Goal: Information Seeking & Learning: Learn about a topic

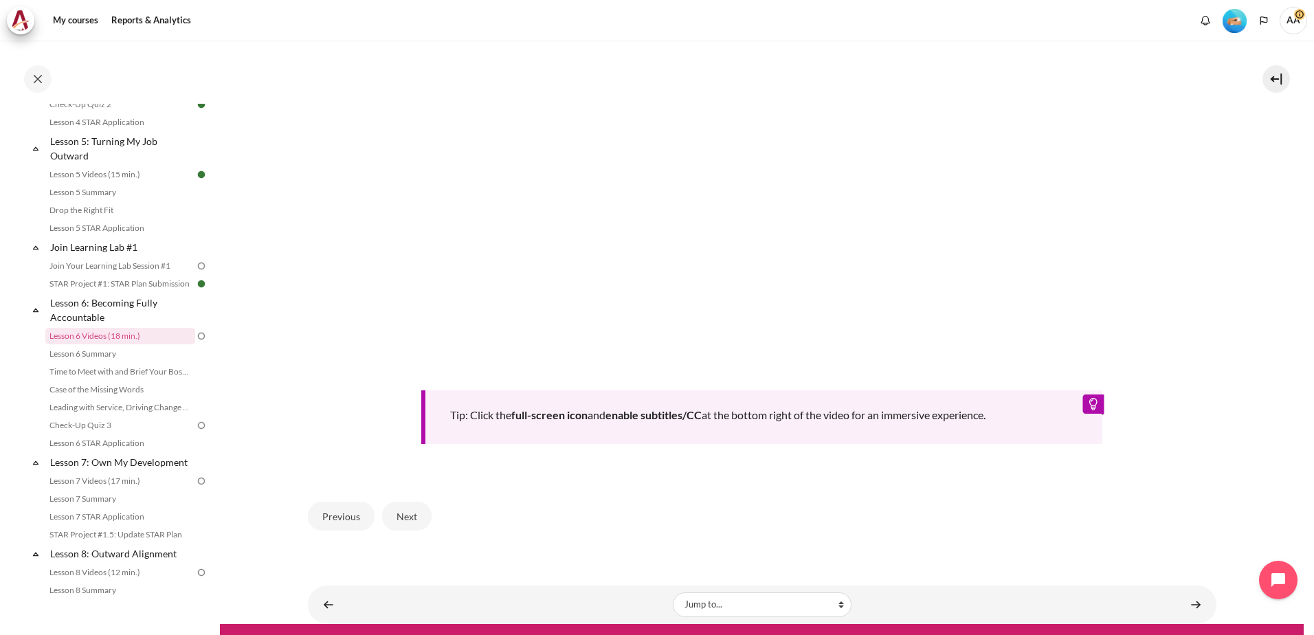
scroll to position [548, 0]
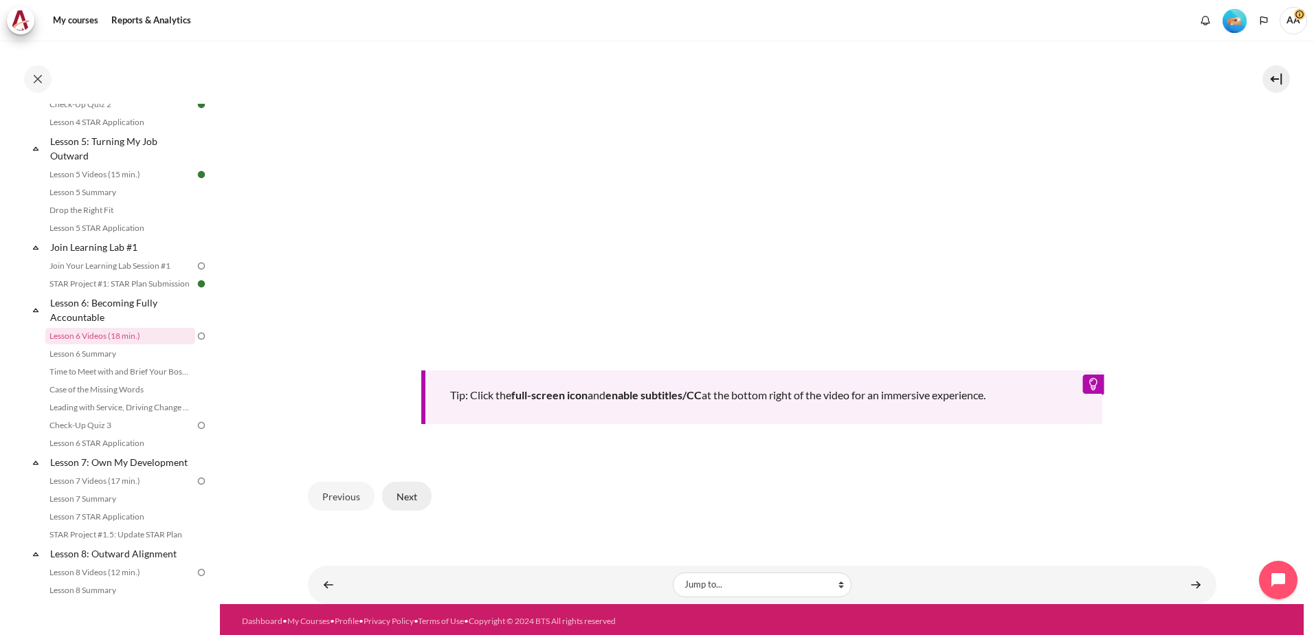
click at [408, 492] on button "Next" at bounding box center [406, 496] width 49 height 29
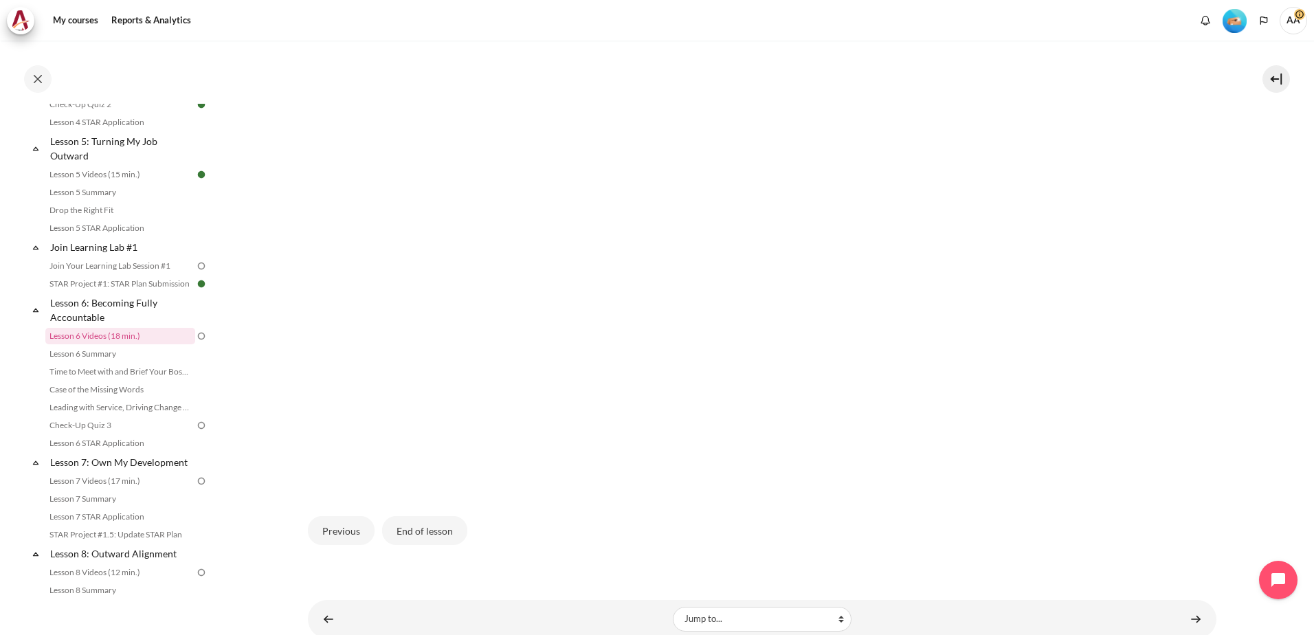
scroll to position [324, 0]
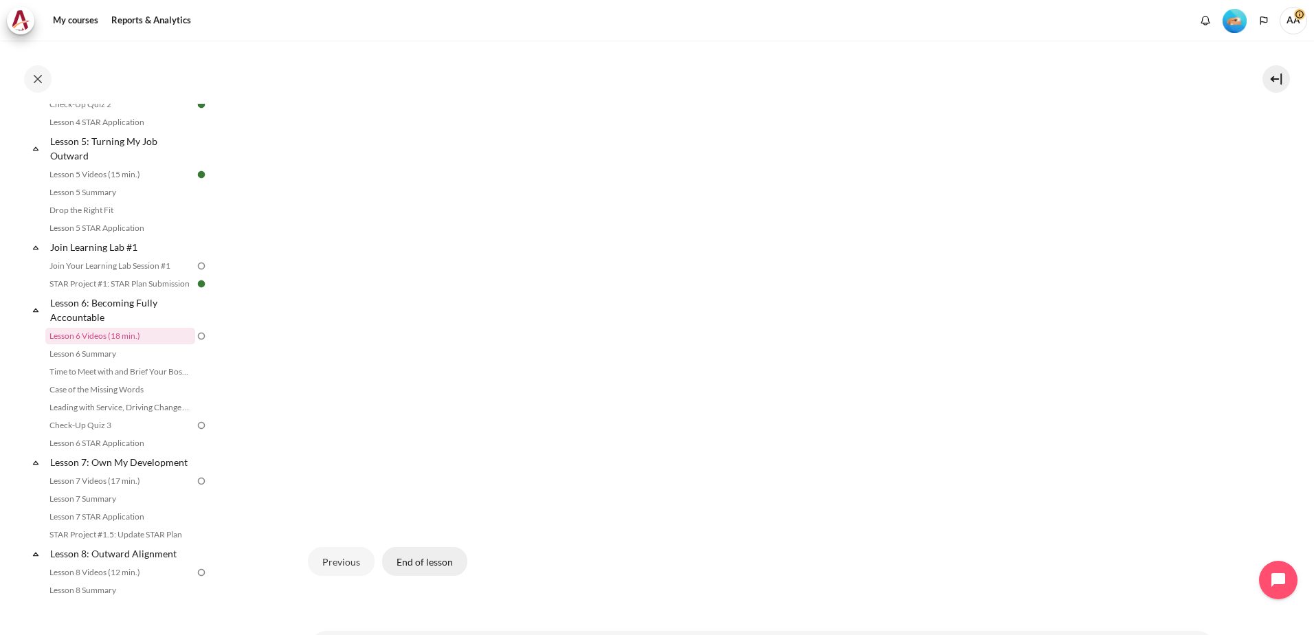
click at [434, 556] on button "End of lesson" at bounding box center [424, 561] width 85 height 29
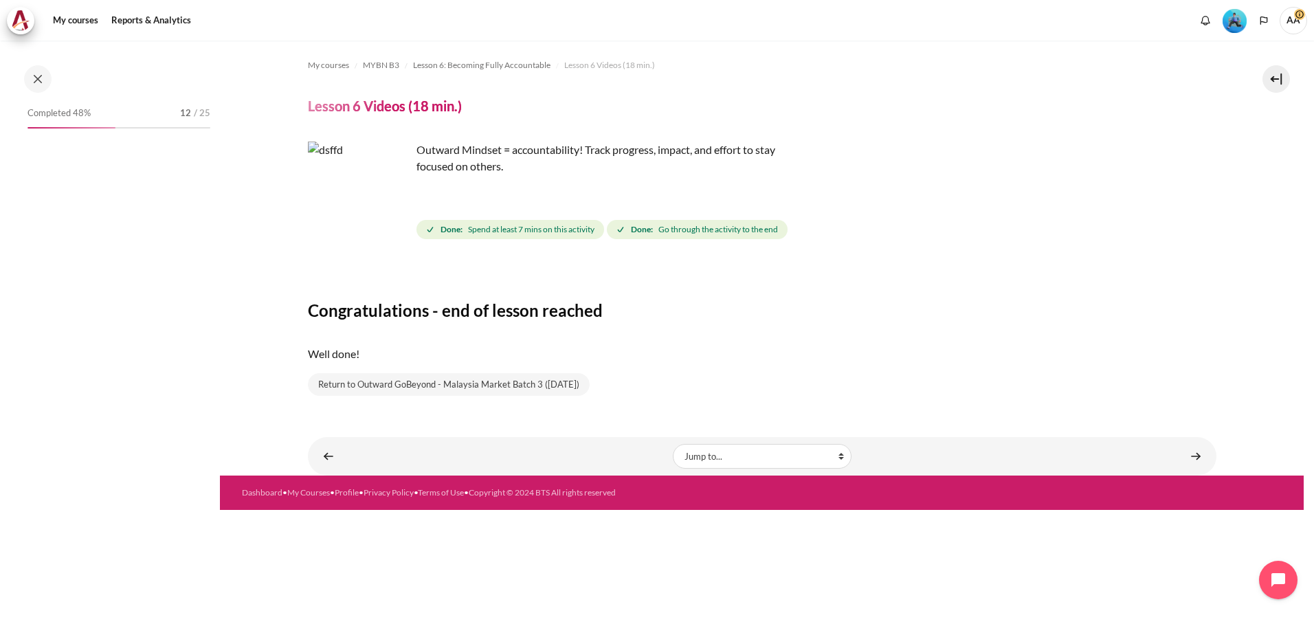
scroll to position [597, 0]
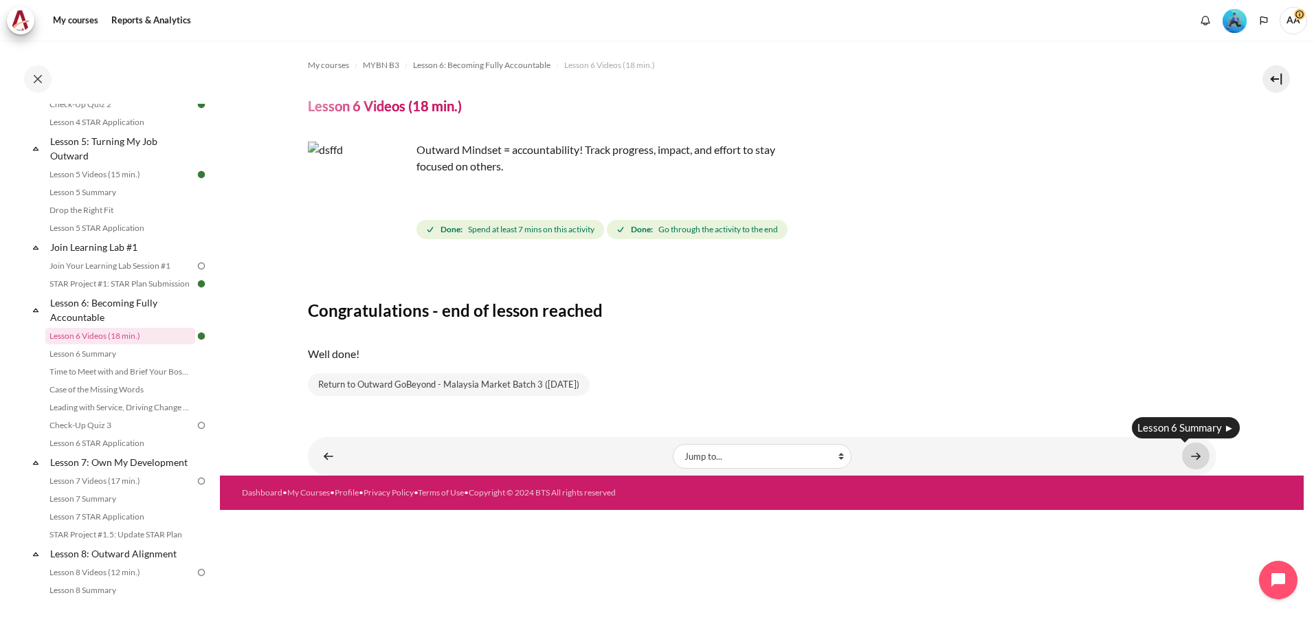
click at [1200, 454] on link "Content" at bounding box center [1195, 456] width 27 height 27
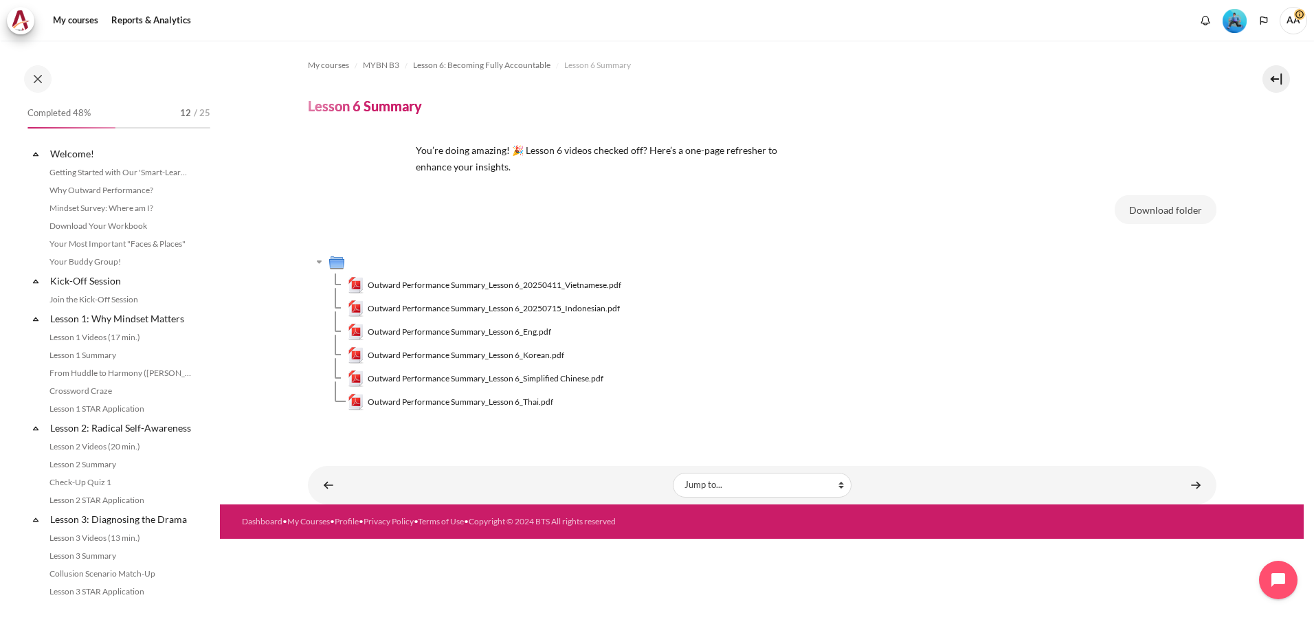
scroll to position [615, 0]
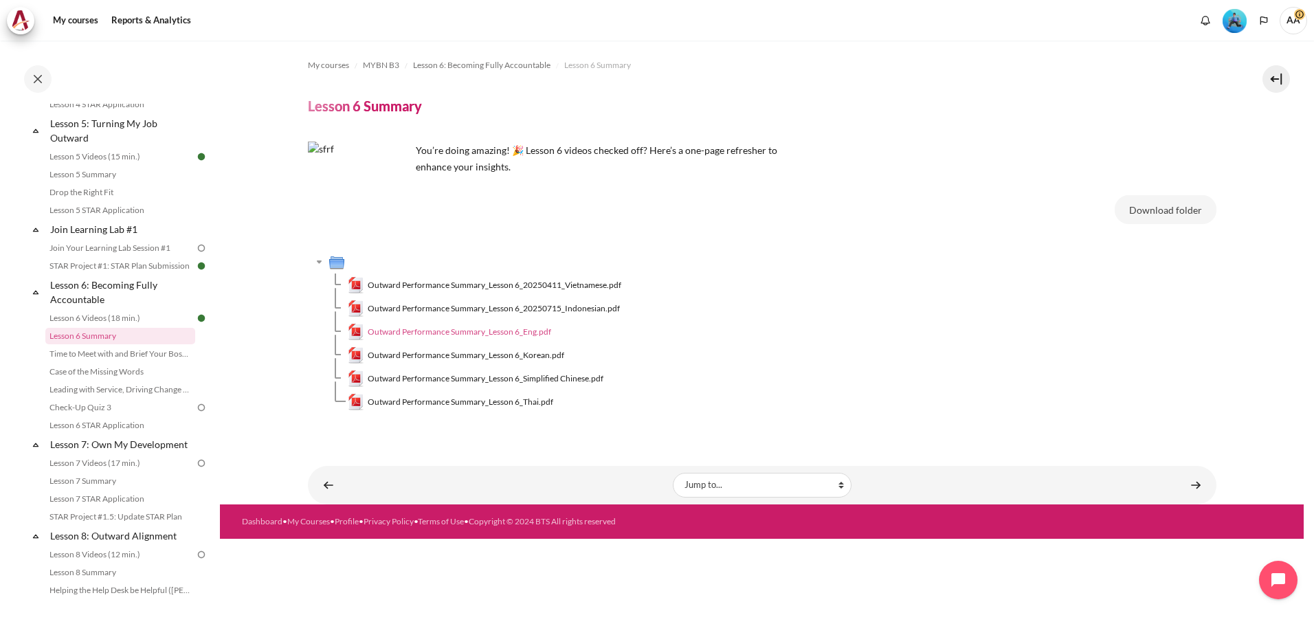
click at [501, 331] on span "Outward Performance Summary_Lesson 6_Eng.pdf" at bounding box center [460, 332] width 184 height 12
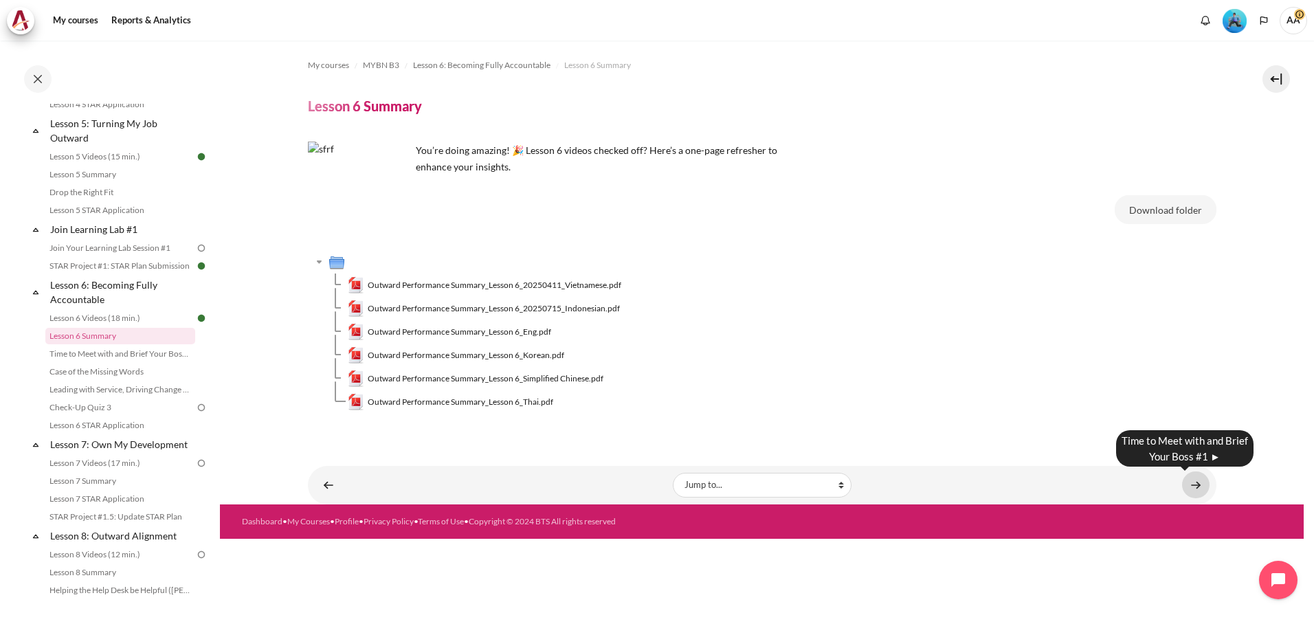
click at [1197, 484] on link "Content" at bounding box center [1195, 485] width 27 height 27
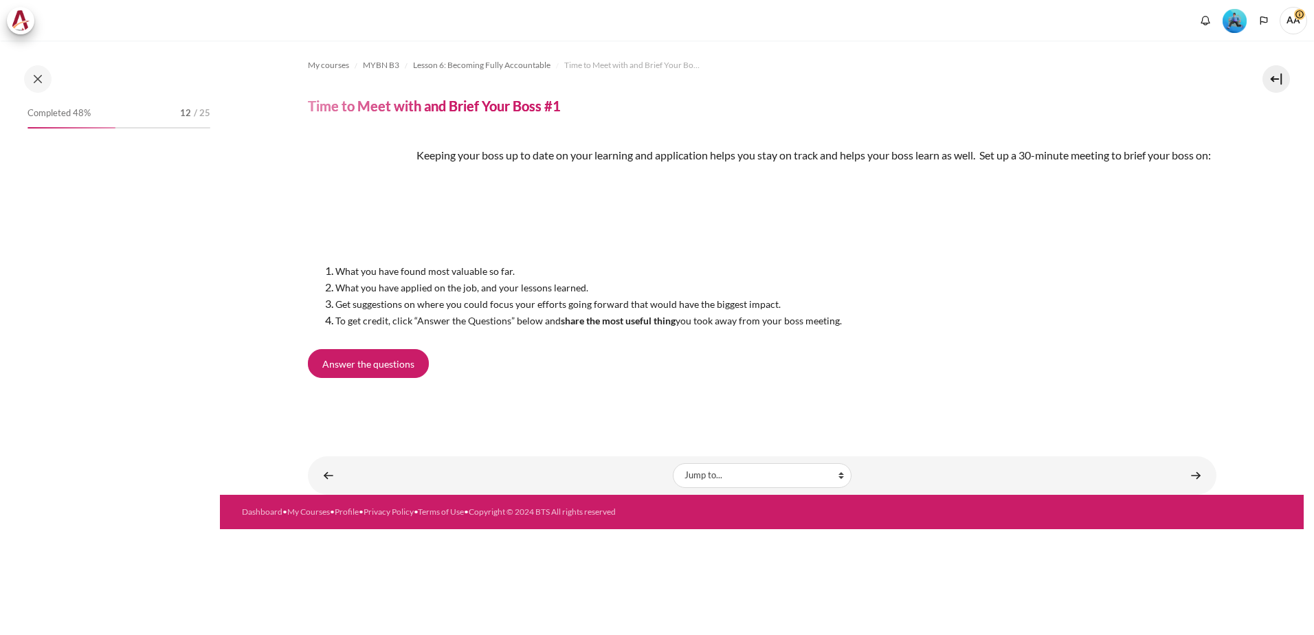
scroll to position [632, 0]
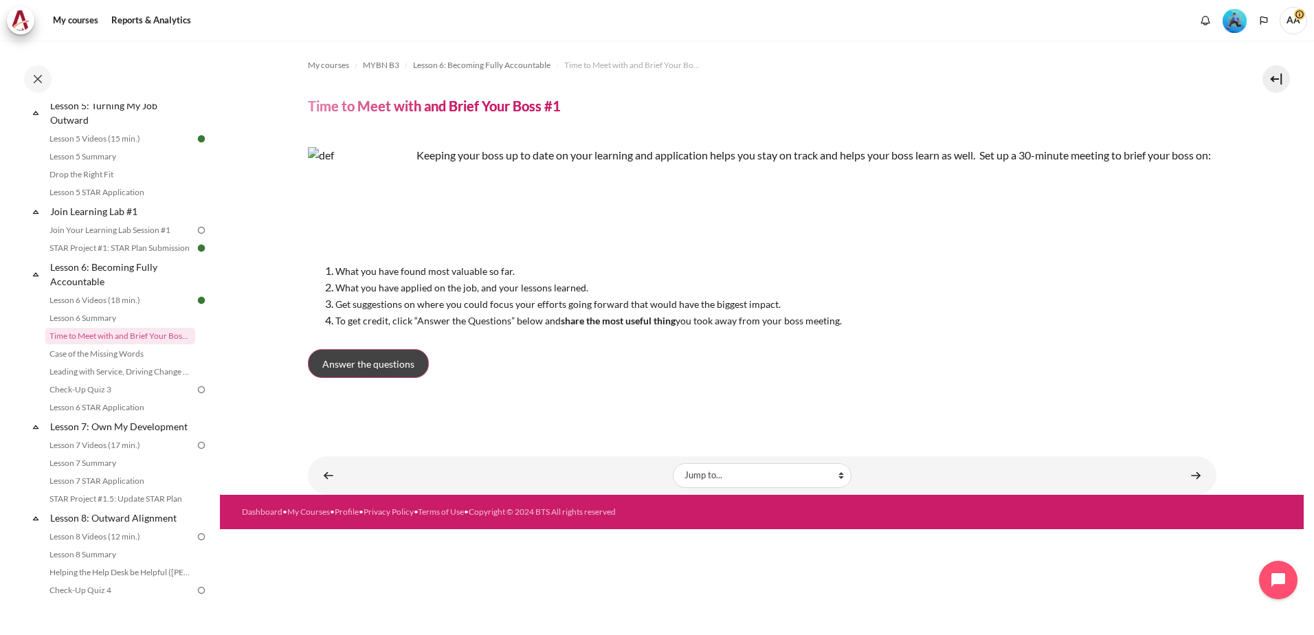
click at [357, 371] on span "Answer the questions" at bounding box center [368, 364] width 92 height 14
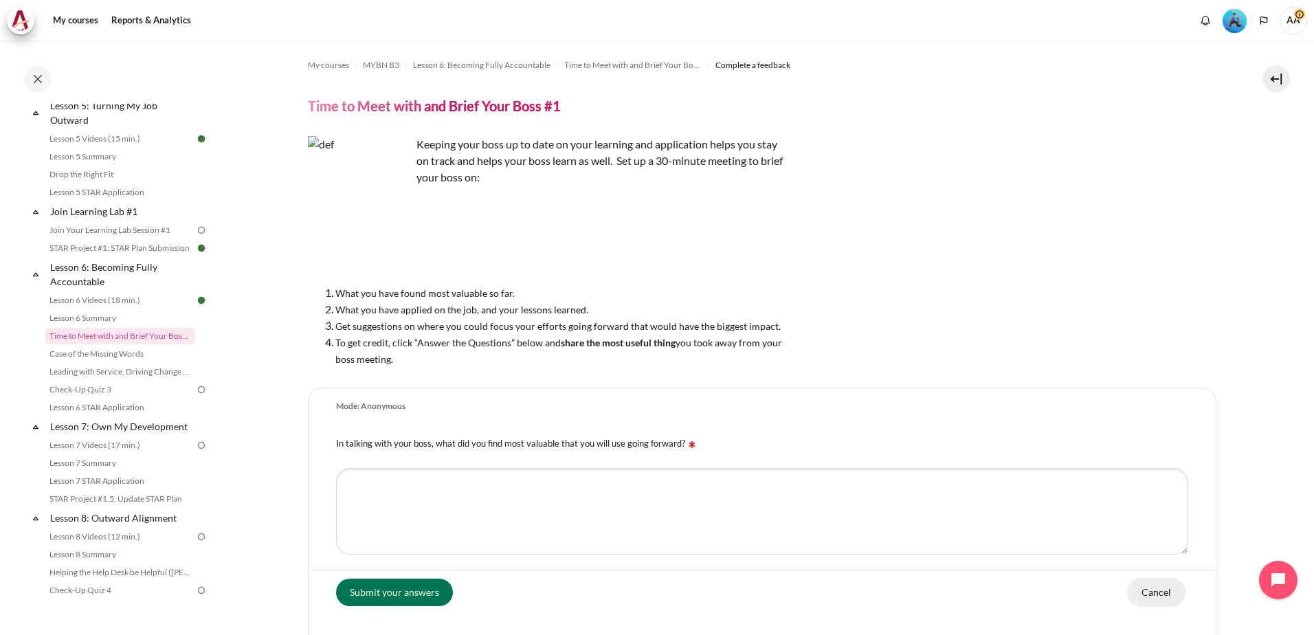
click at [1153, 599] on input "Cancel" at bounding box center [1156, 591] width 58 height 29
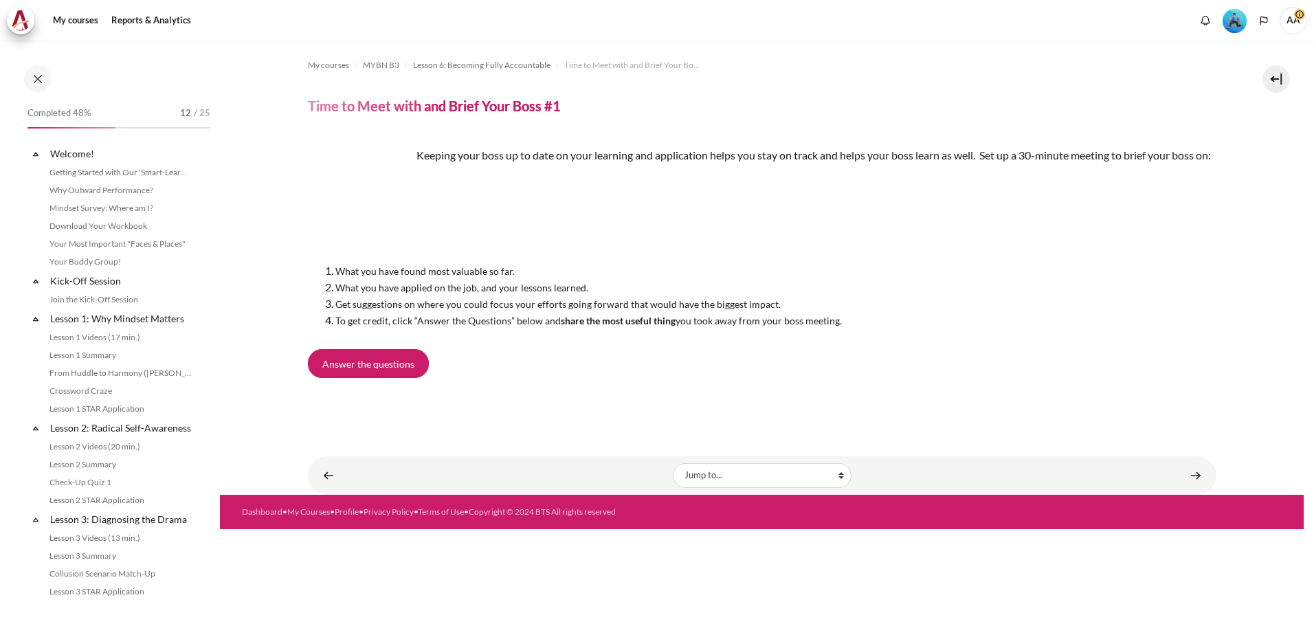
scroll to position [632, 0]
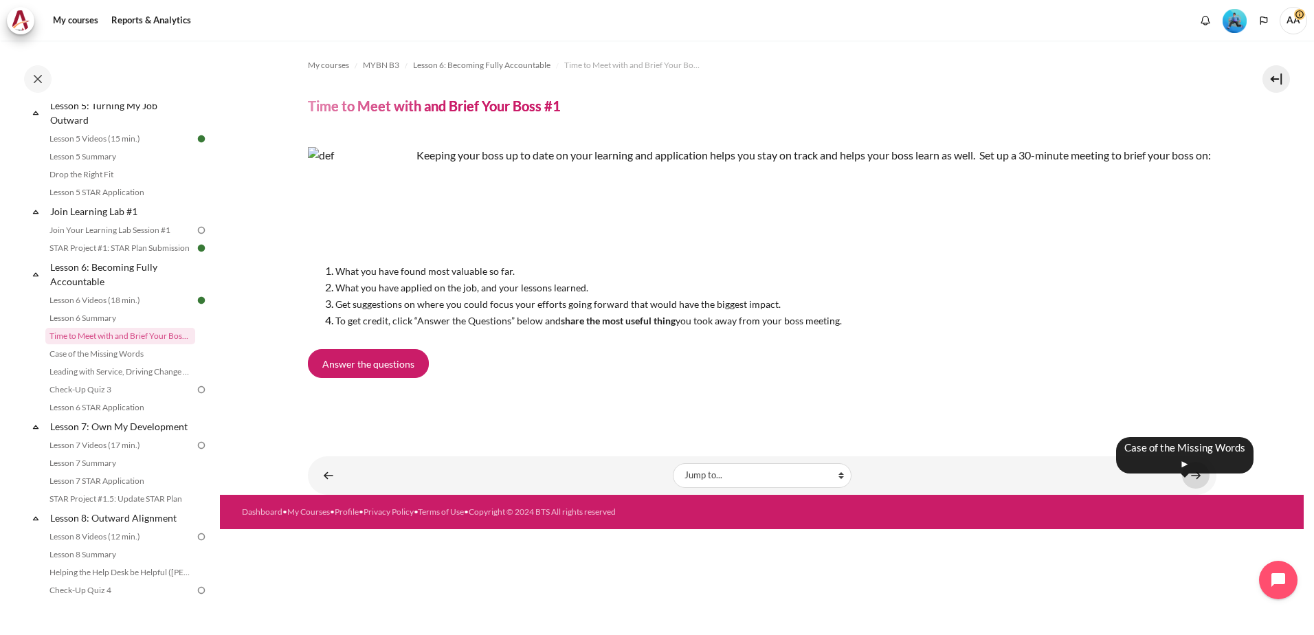
click at [1197, 489] on link "Content" at bounding box center [1195, 475] width 27 height 27
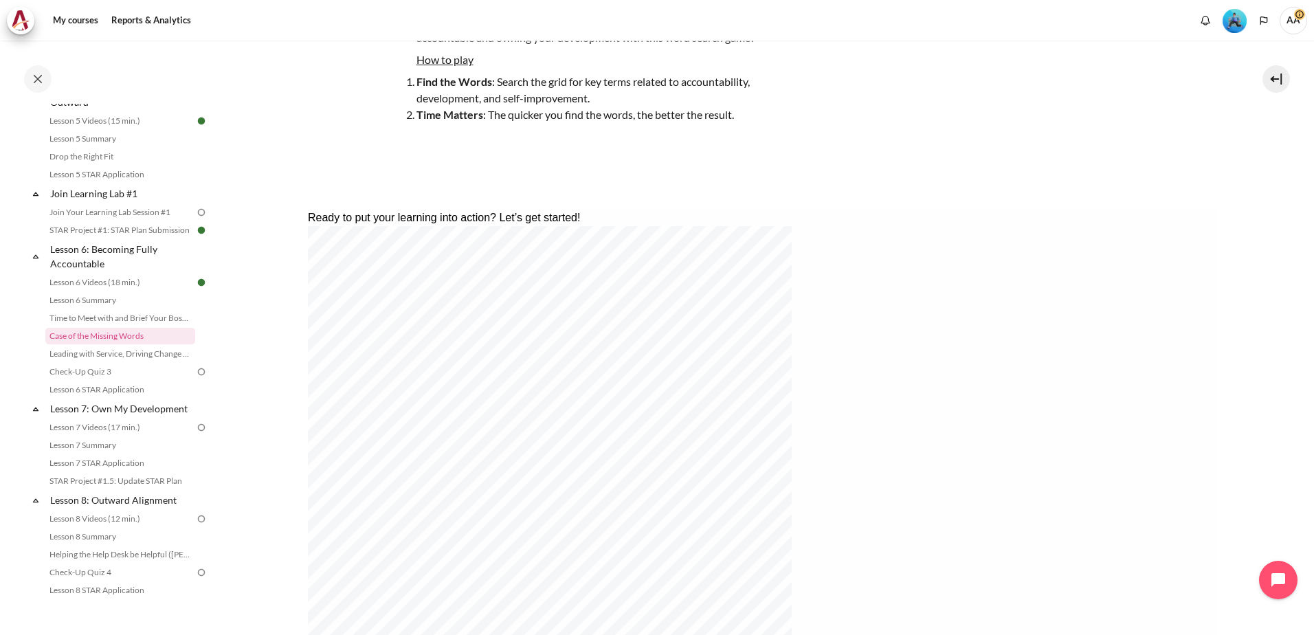
scroll to position [60, 0]
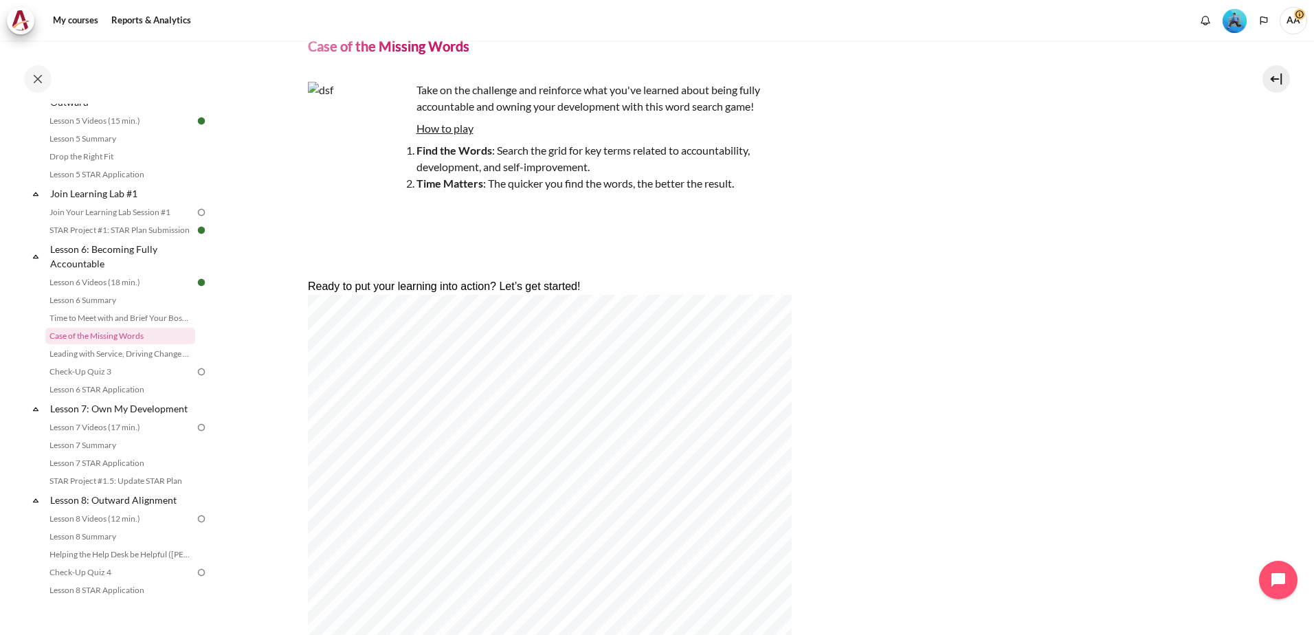
click at [444, 128] on u "How to play" at bounding box center [445, 128] width 57 height 13
click at [399, 151] on img "Content" at bounding box center [359, 133] width 103 height 103
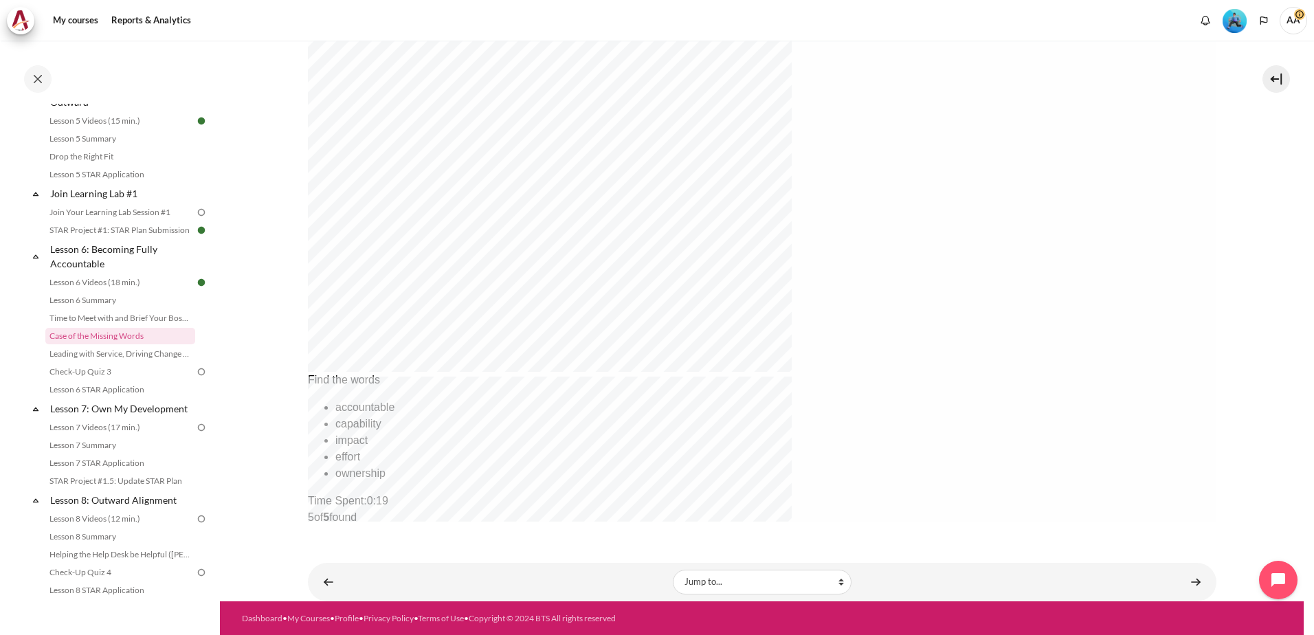
scroll to position [467, 0]
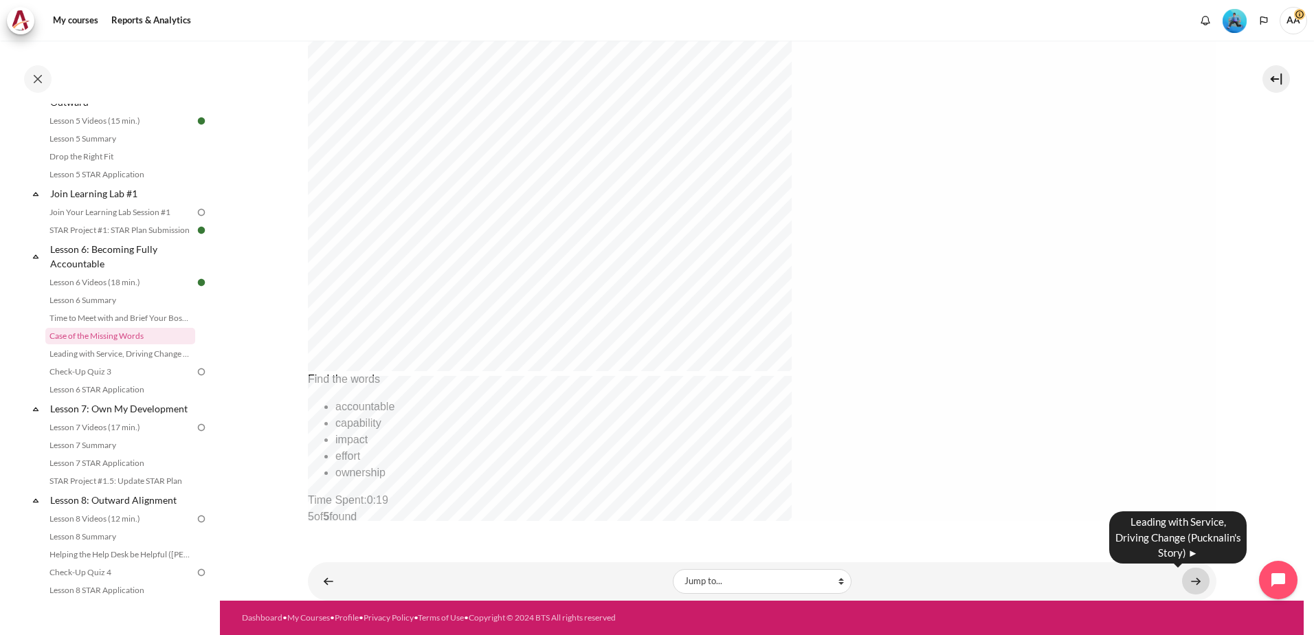
click at [1190, 577] on link "Content" at bounding box center [1195, 581] width 27 height 27
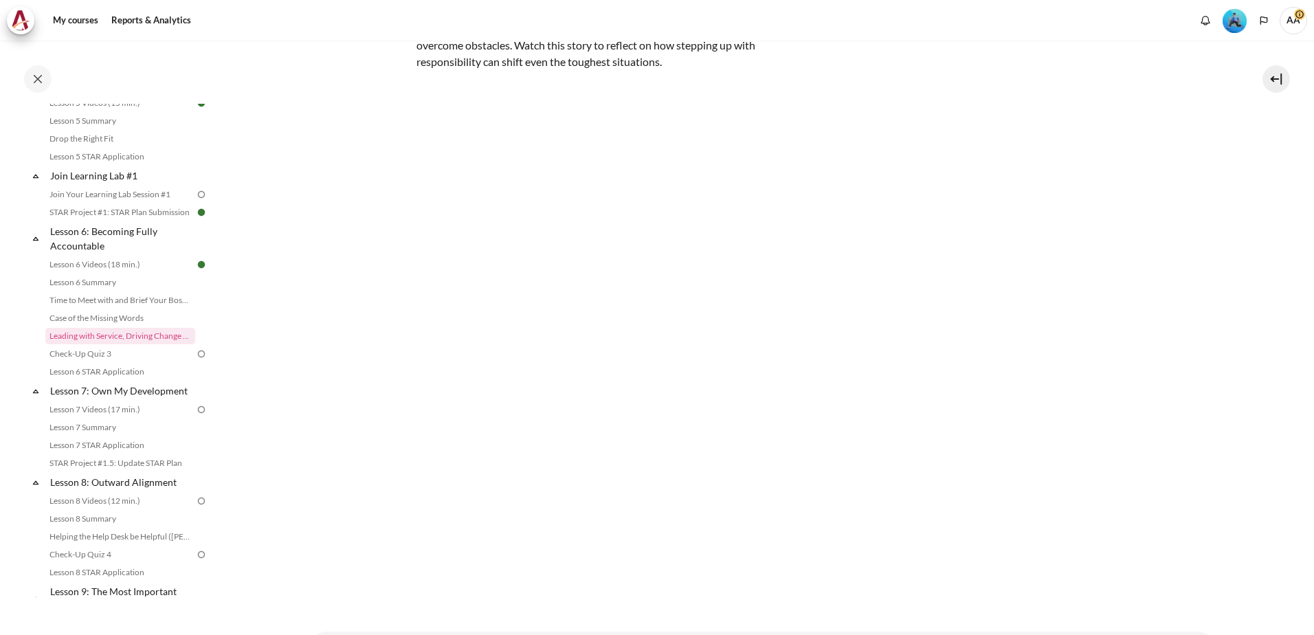
scroll to position [206, 0]
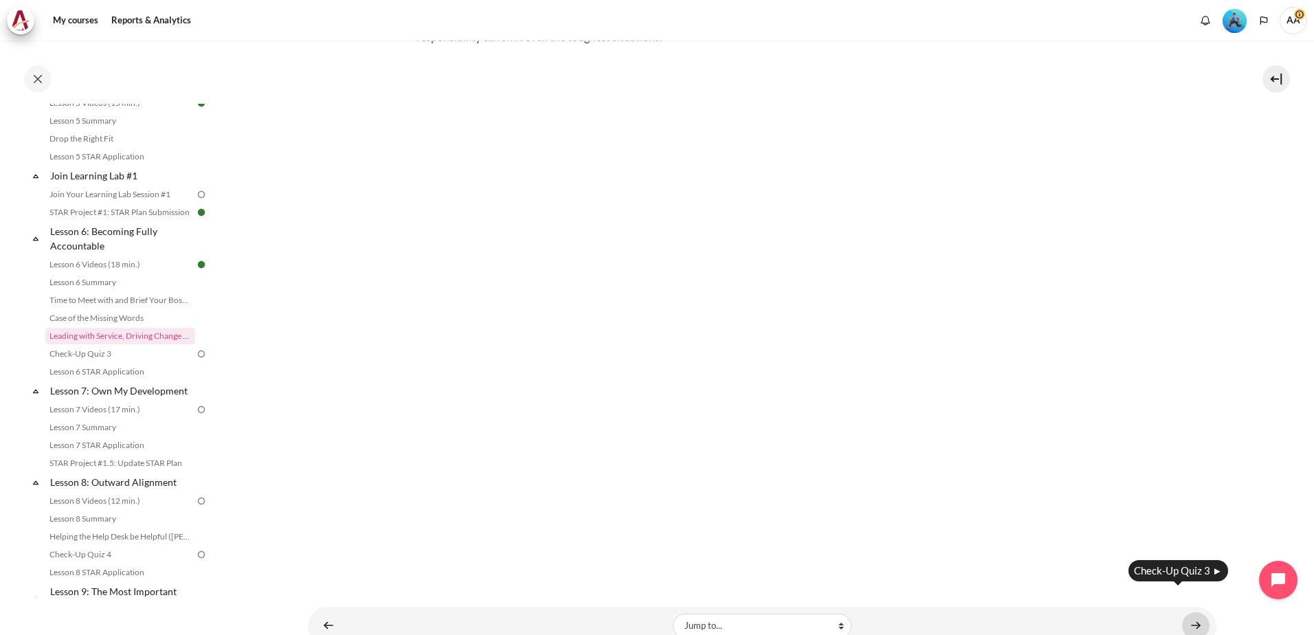
click at [1188, 612] on link "Content" at bounding box center [1195, 625] width 27 height 27
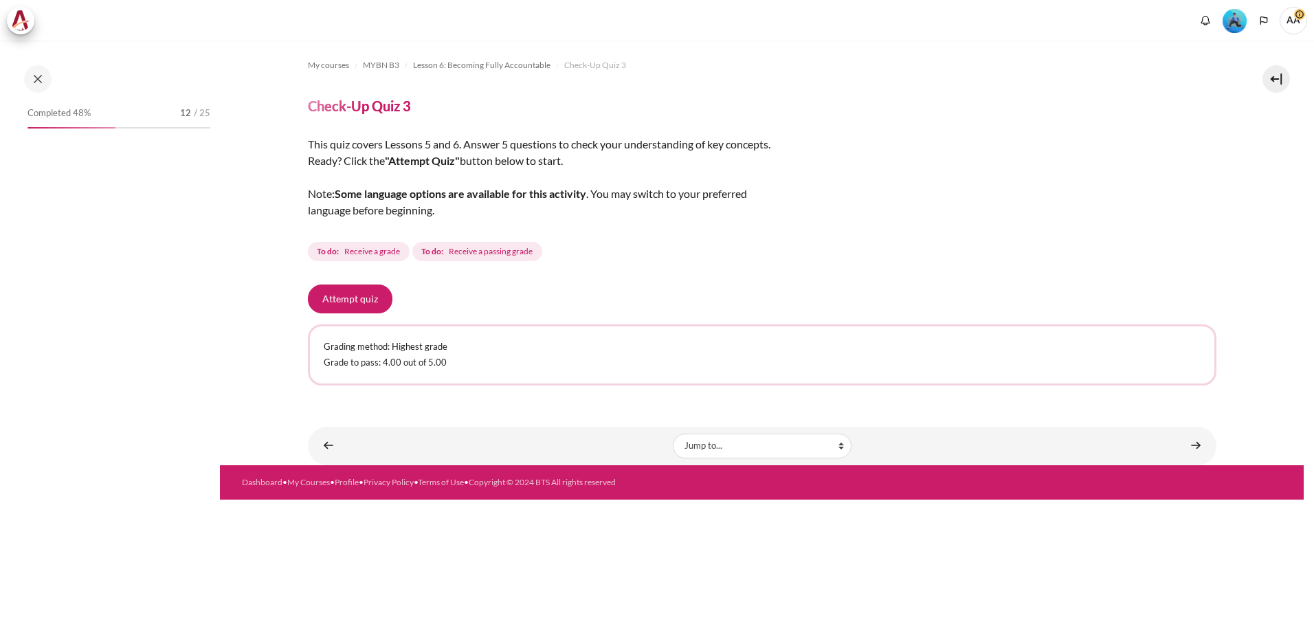
scroll to position [686, 0]
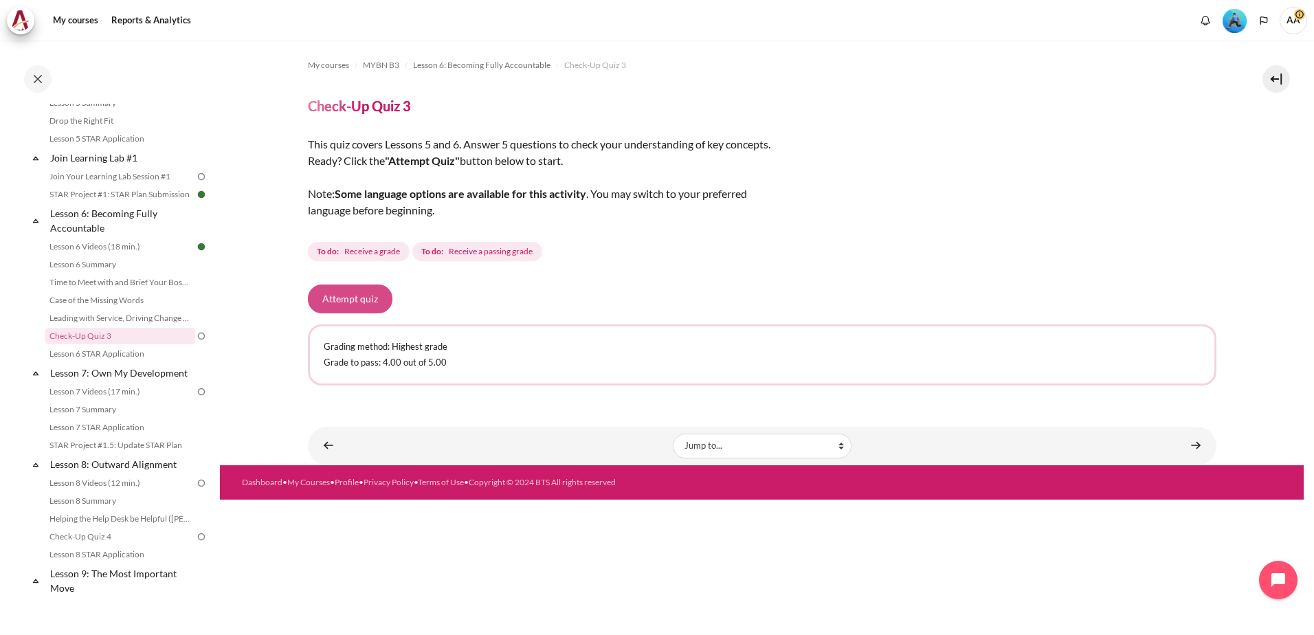
click at [357, 295] on button "Attempt quiz" at bounding box center [350, 299] width 85 height 29
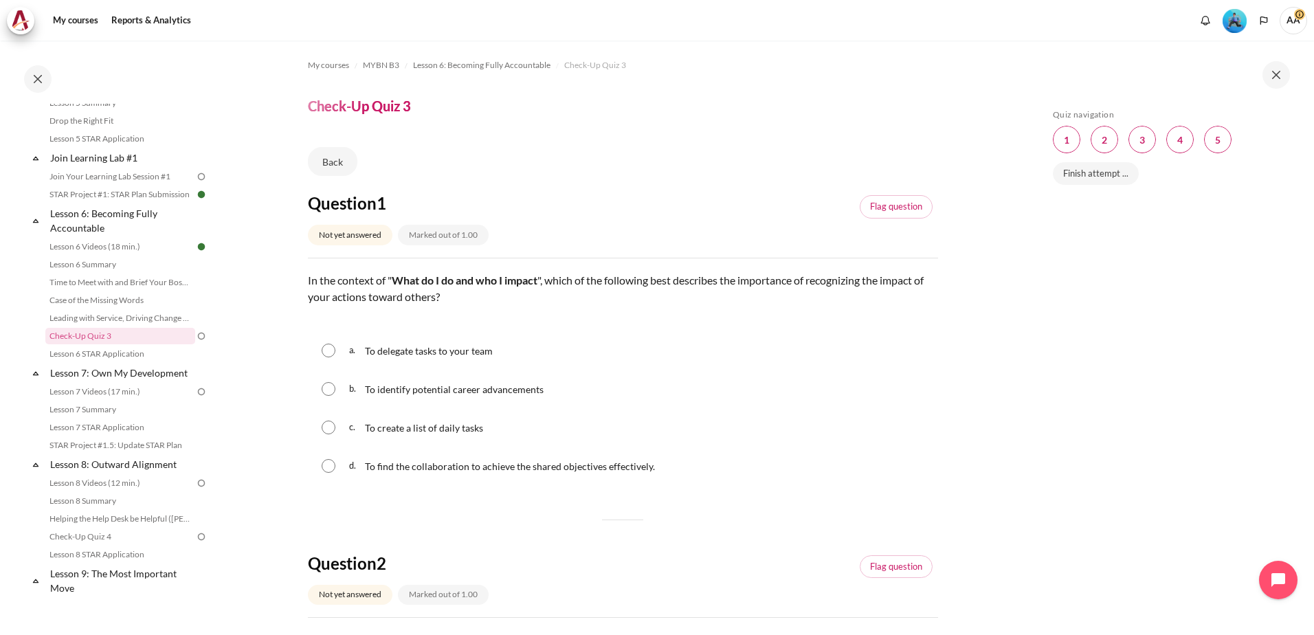
scroll to position [69, 0]
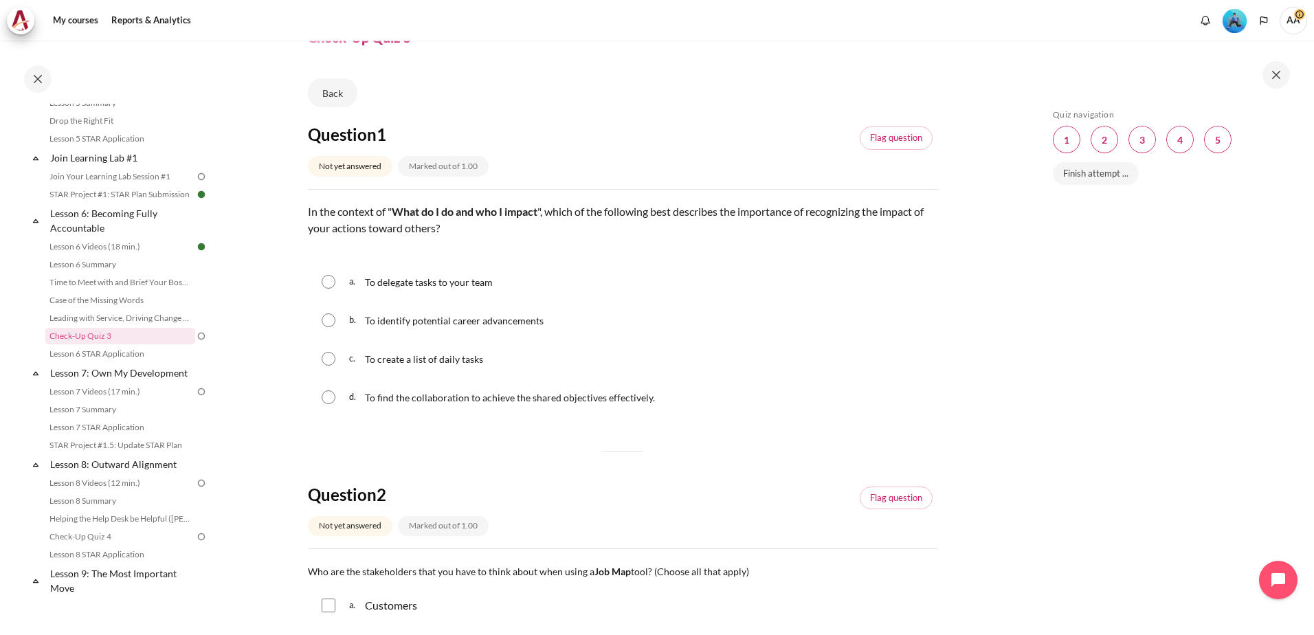
click at [327, 399] on input "Content" at bounding box center [329, 397] width 14 height 14
radio input "true"
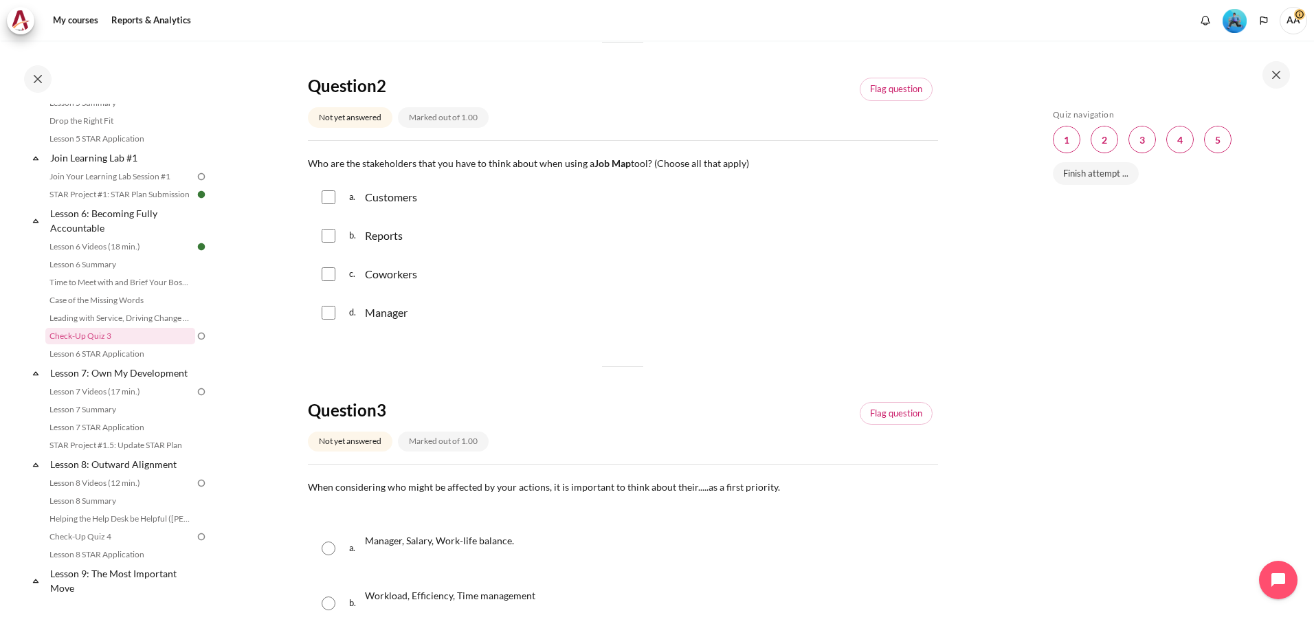
scroll to position [481, 0]
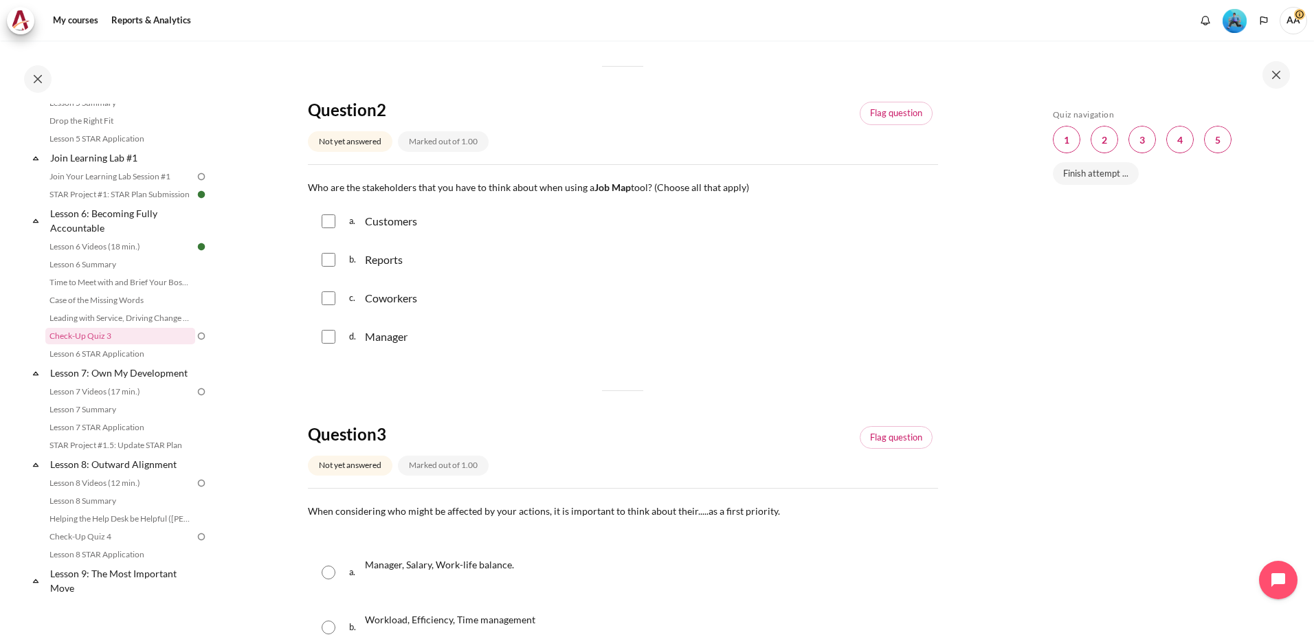
click at [326, 336] on input "Content" at bounding box center [329, 337] width 14 height 14
checkbox input "true"
click at [328, 300] on input "Content" at bounding box center [329, 298] width 14 height 14
checkbox input "true"
click at [323, 220] on input "Content" at bounding box center [329, 221] width 14 height 14
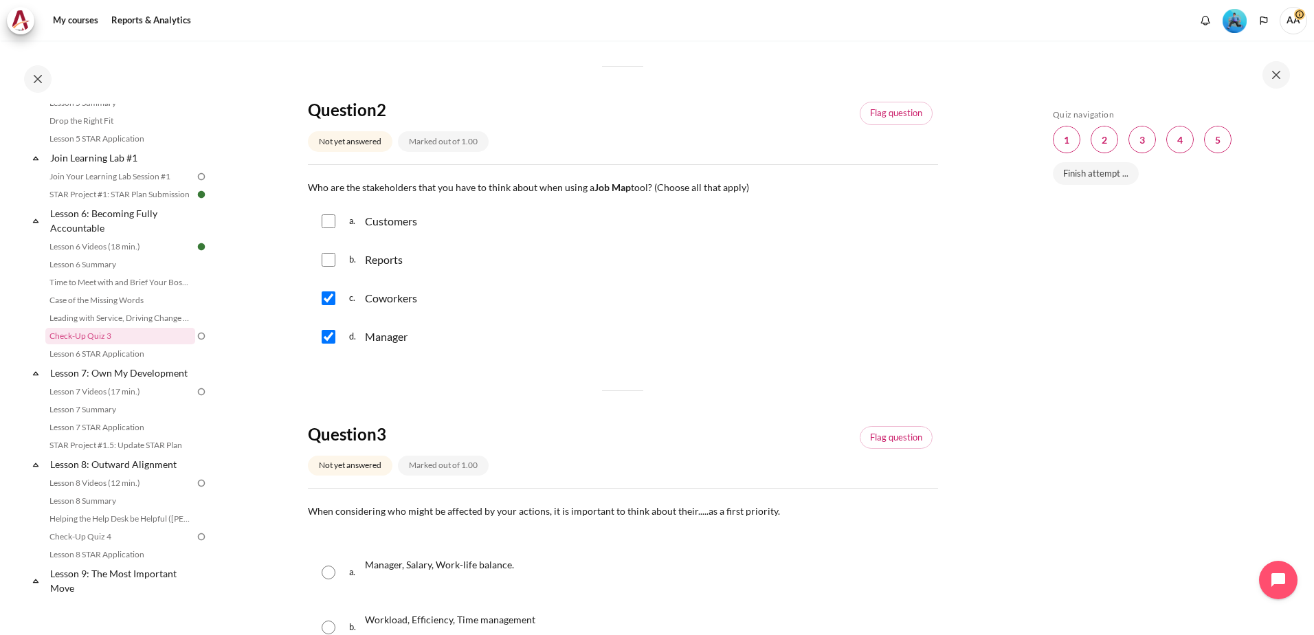
checkbox input "true"
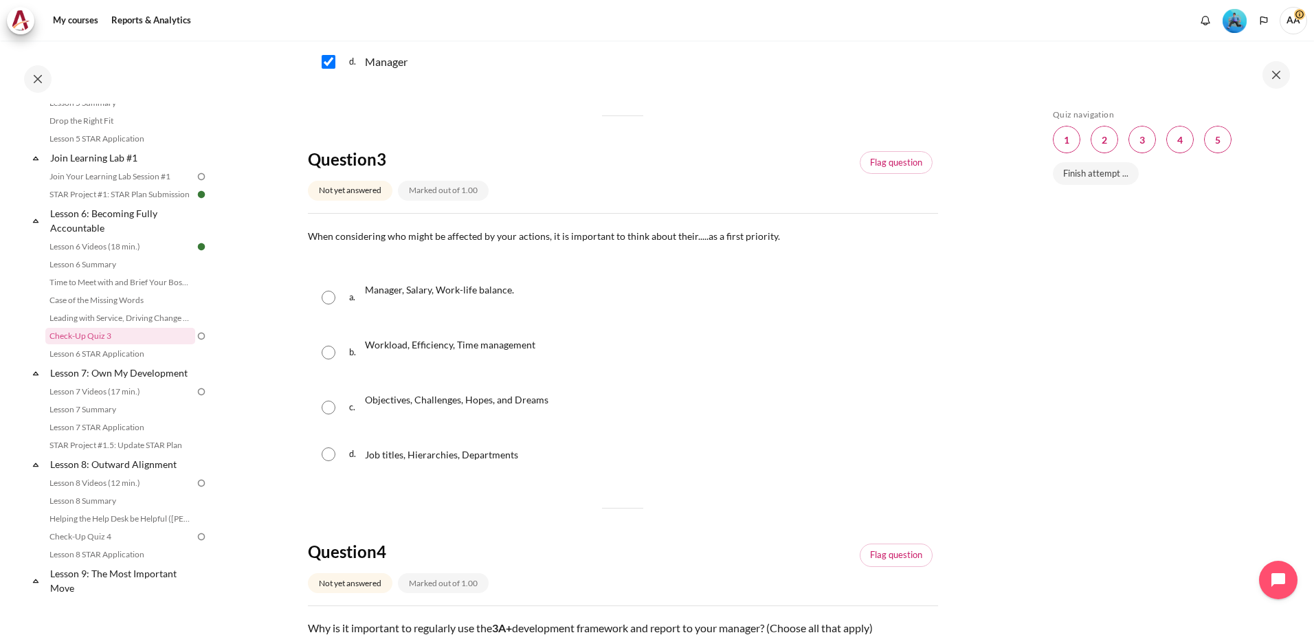
scroll to position [825, 0]
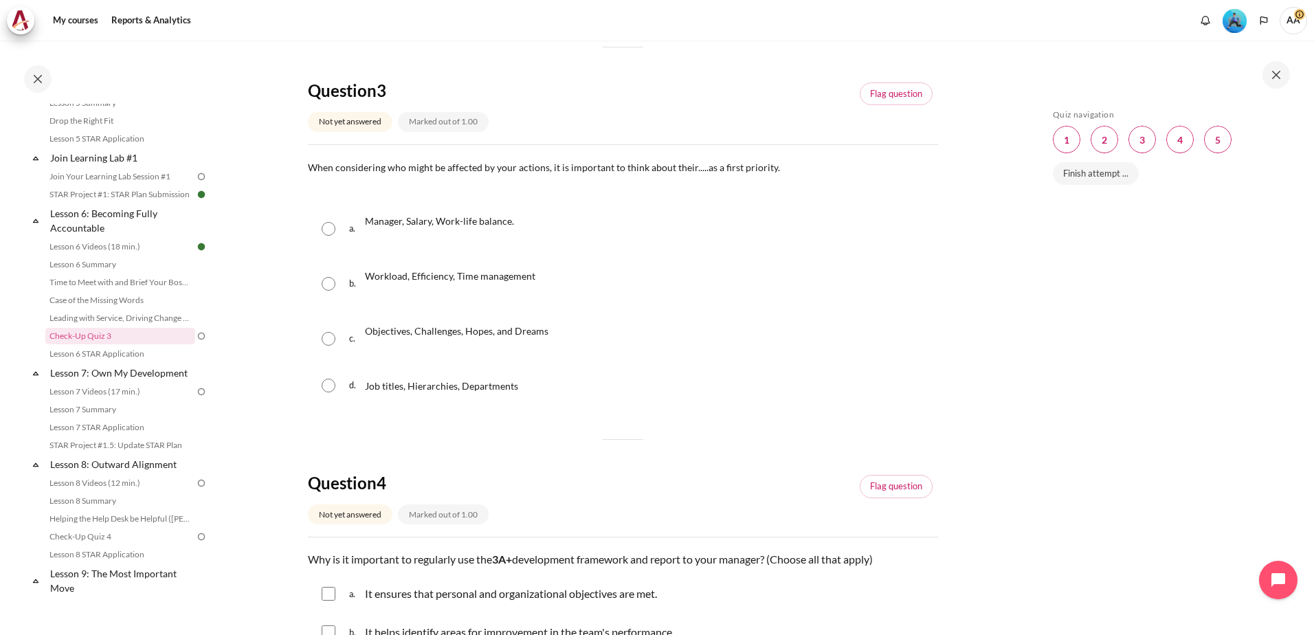
click at [327, 338] on input "Content" at bounding box center [329, 339] width 14 height 14
radio input "true"
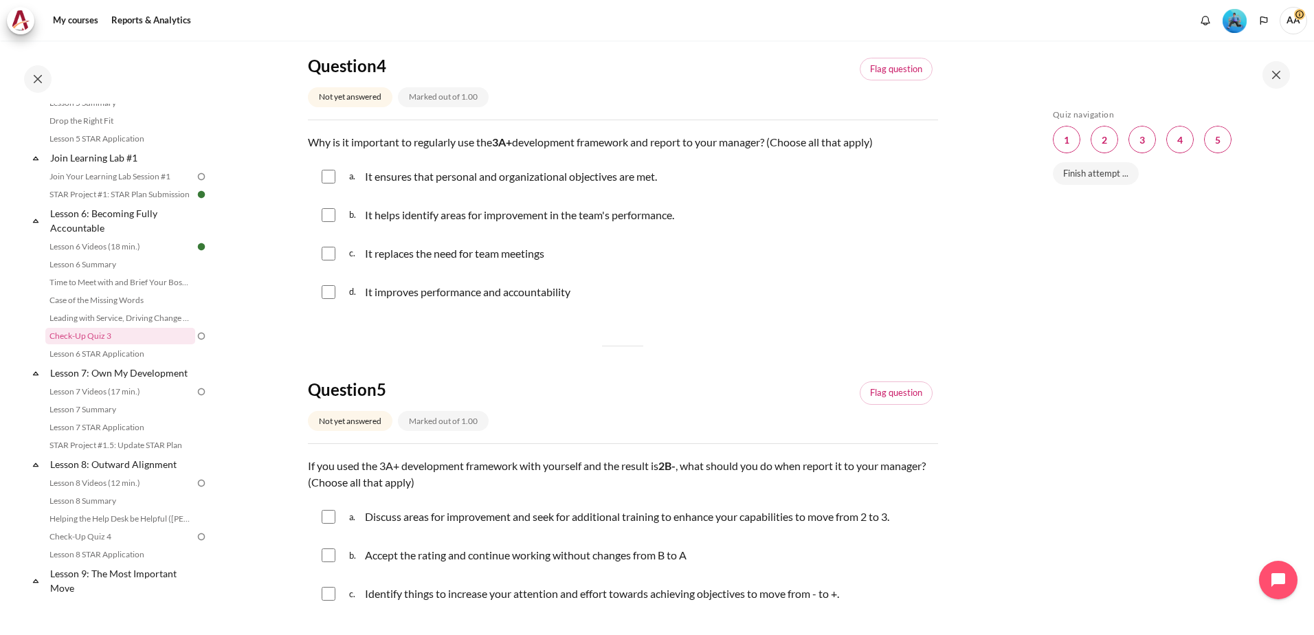
scroll to position [1237, 0]
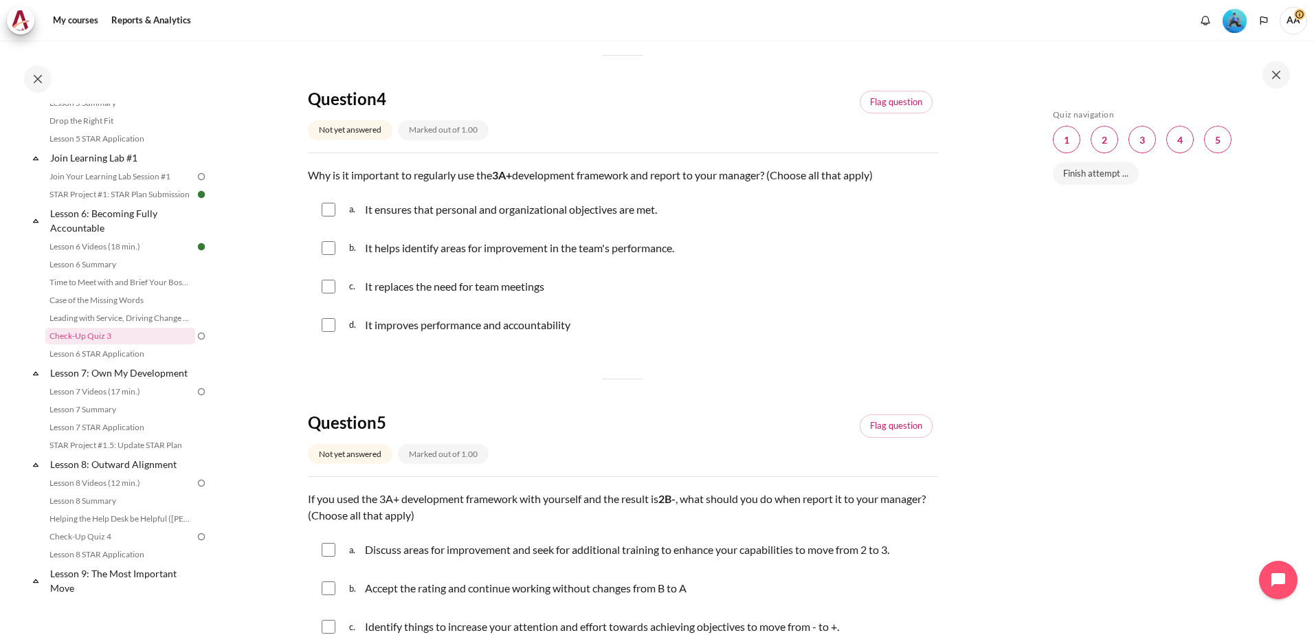
click at [329, 210] on input "Content" at bounding box center [329, 210] width 14 height 14
checkbox input "true"
click at [331, 245] on input "Content" at bounding box center [329, 248] width 14 height 14
checkbox input "true"
click at [327, 321] on input "Content" at bounding box center [329, 325] width 14 height 14
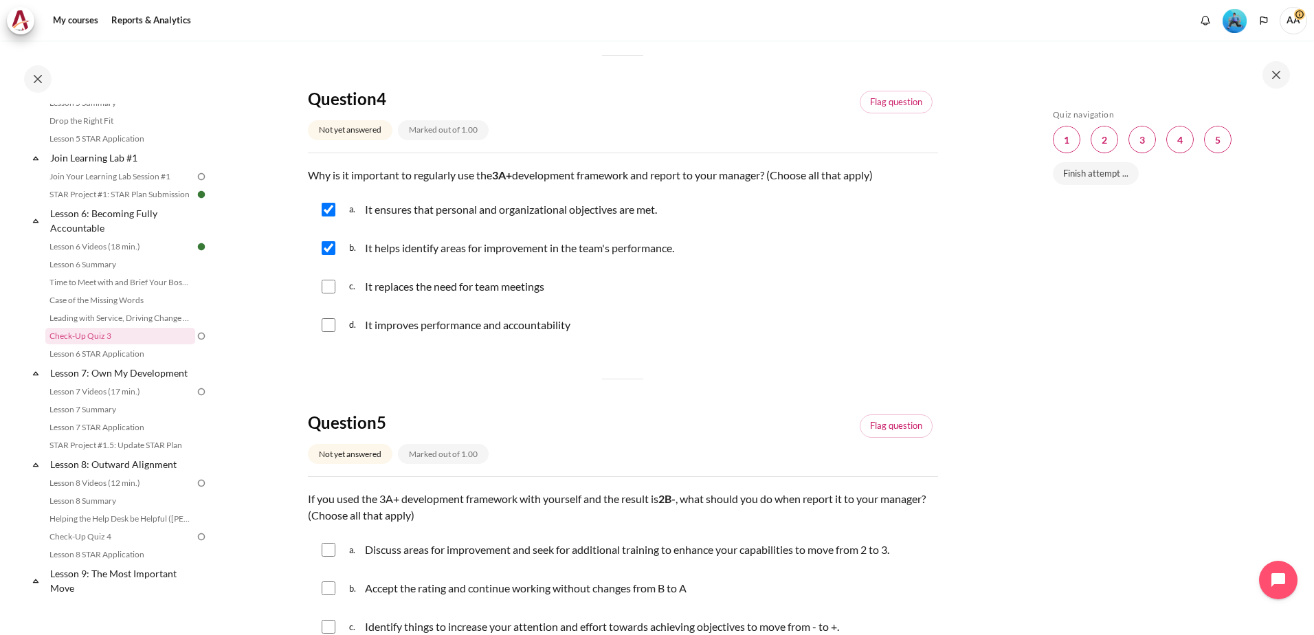
checkbox input "true"
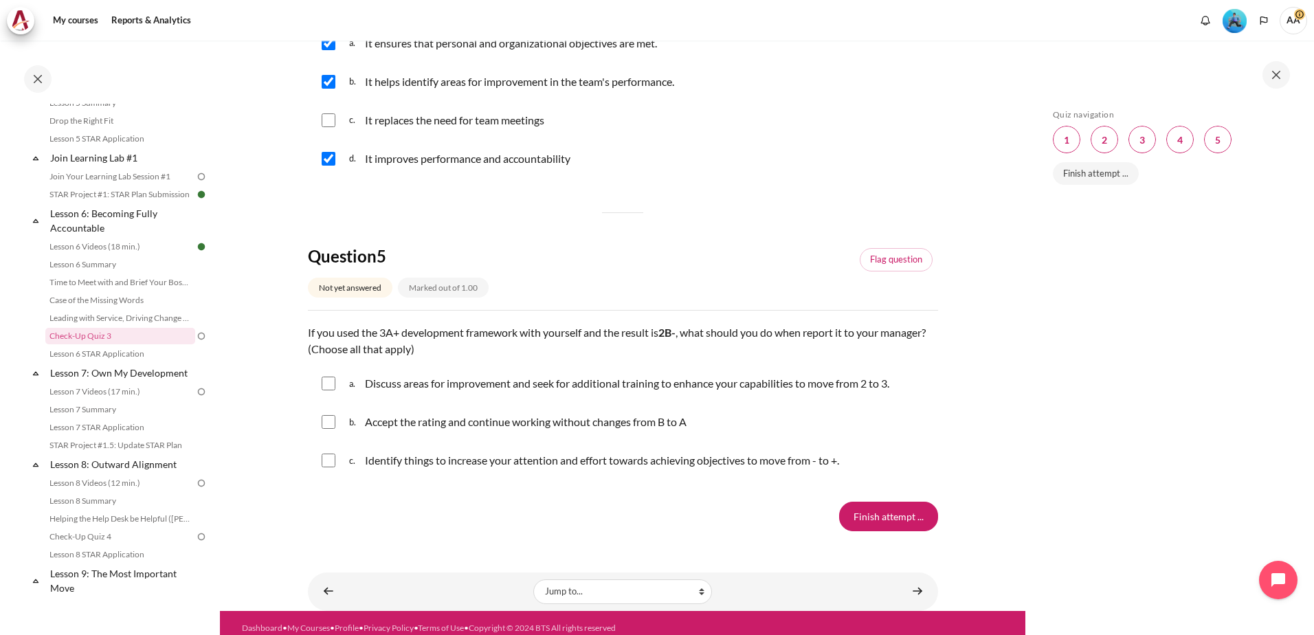
scroll to position [1414, 0]
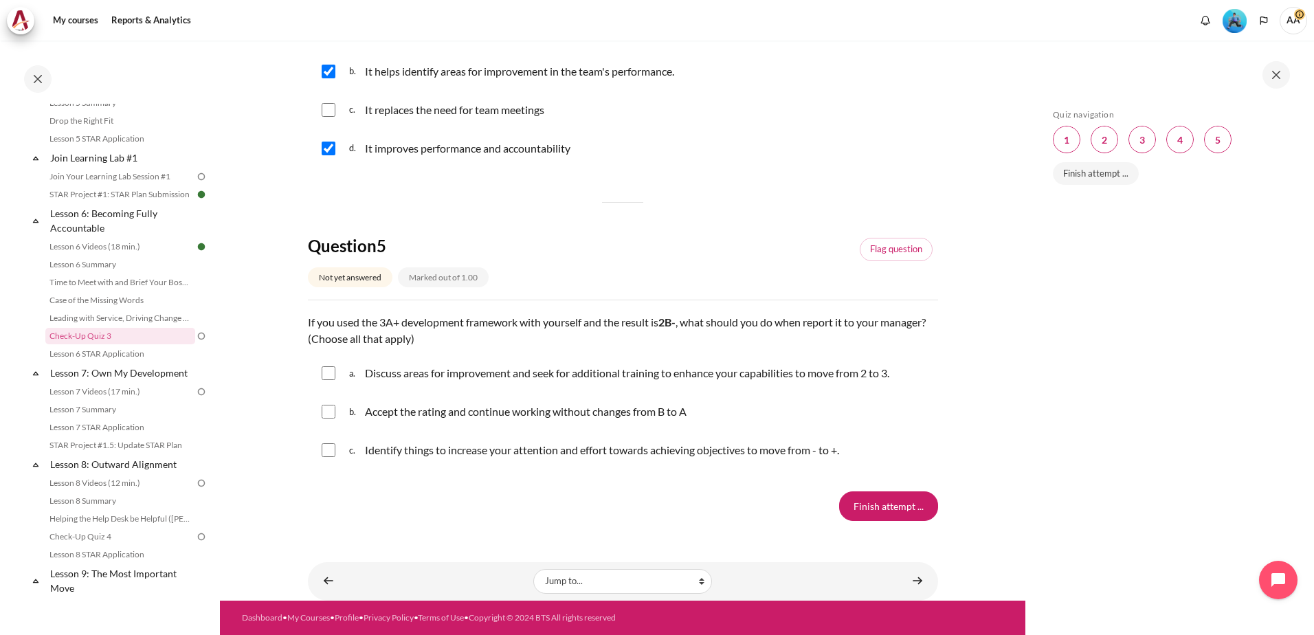
click at [331, 375] on input "Content" at bounding box center [329, 373] width 14 height 14
checkbox input "true"
click at [323, 454] on input "Content" at bounding box center [329, 450] width 14 height 14
checkbox input "true"
click at [872, 506] on input "Finish attempt ..." at bounding box center [888, 505] width 99 height 29
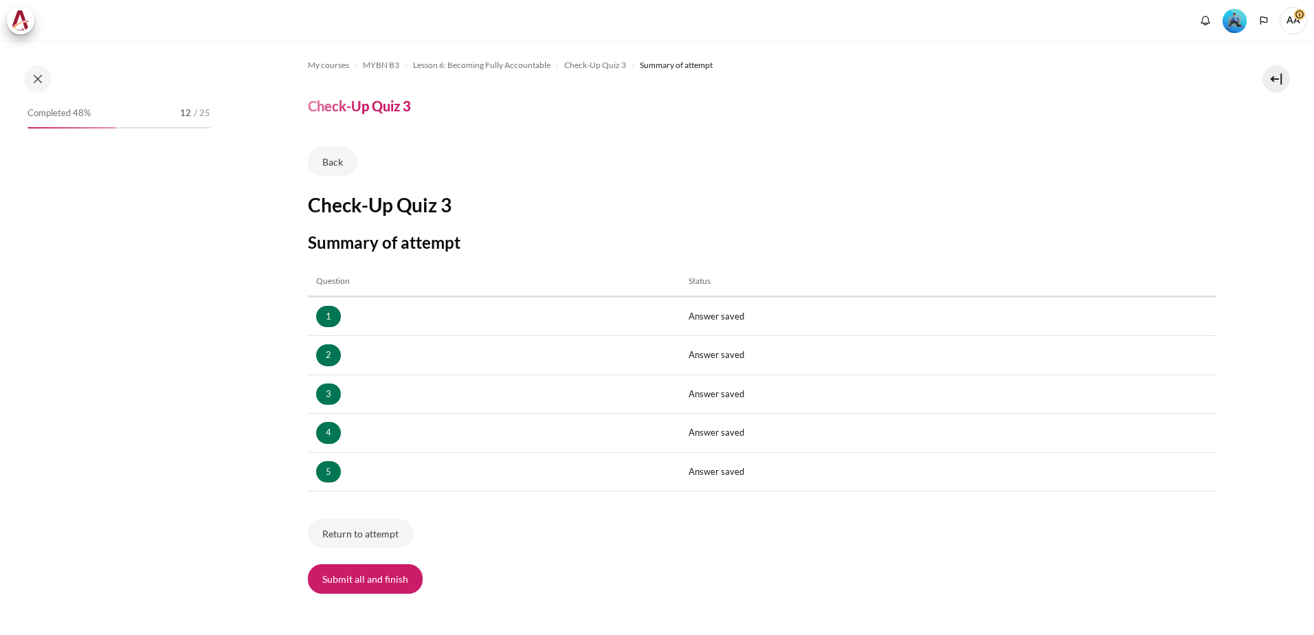
scroll to position [686, 0]
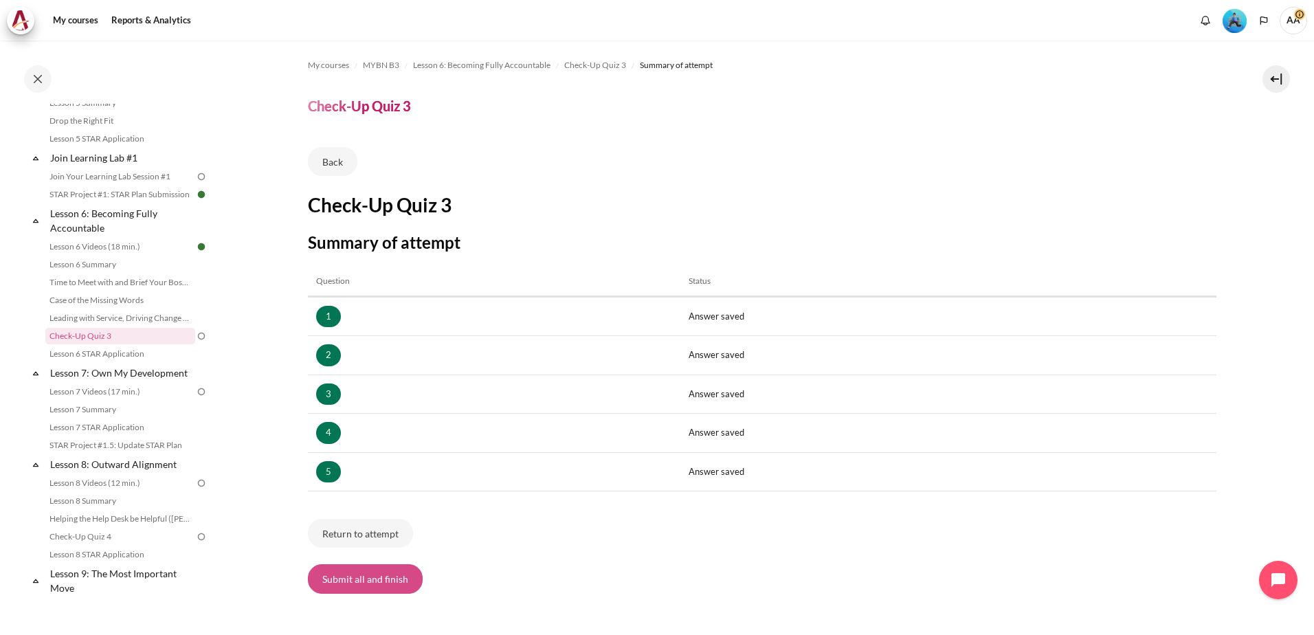
drag, startPoint x: 378, startPoint y: 584, endPoint x: 388, endPoint y: 584, distance: 9.6
click at [378, 583] on button "Submit all and finish" at bounding box center [365, 578] width 115 height 29
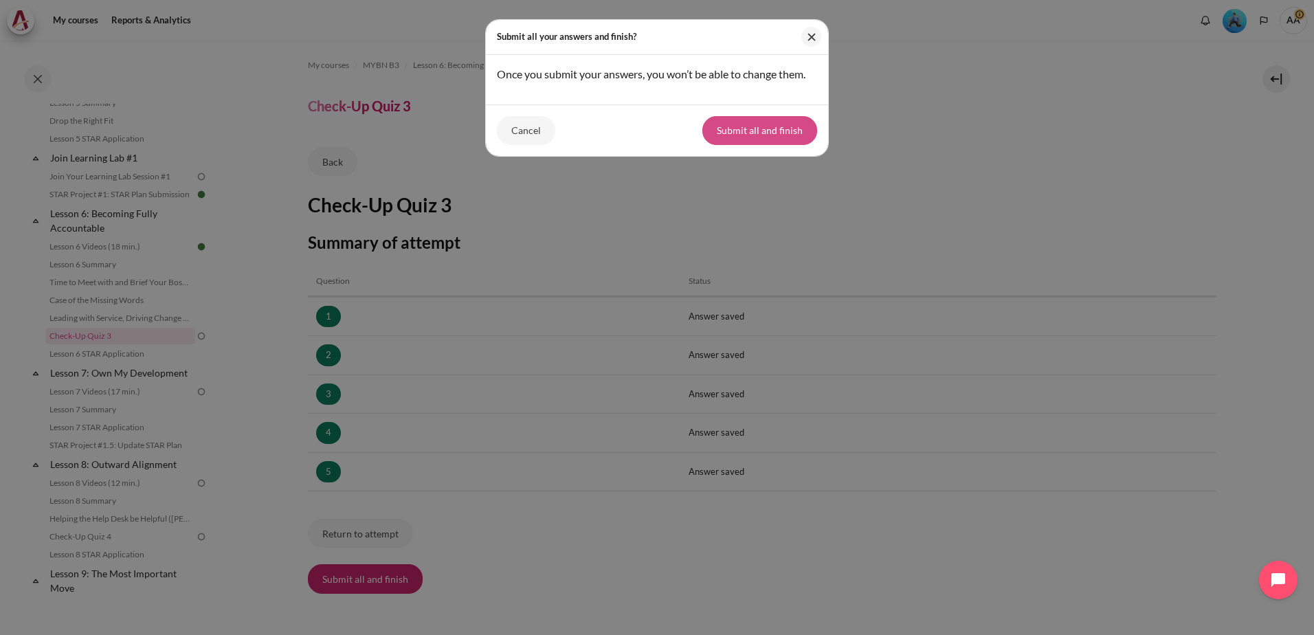
click at [741, 125] on button "Submit all and finish" at bounding box center [760, 130] width 115 height 29
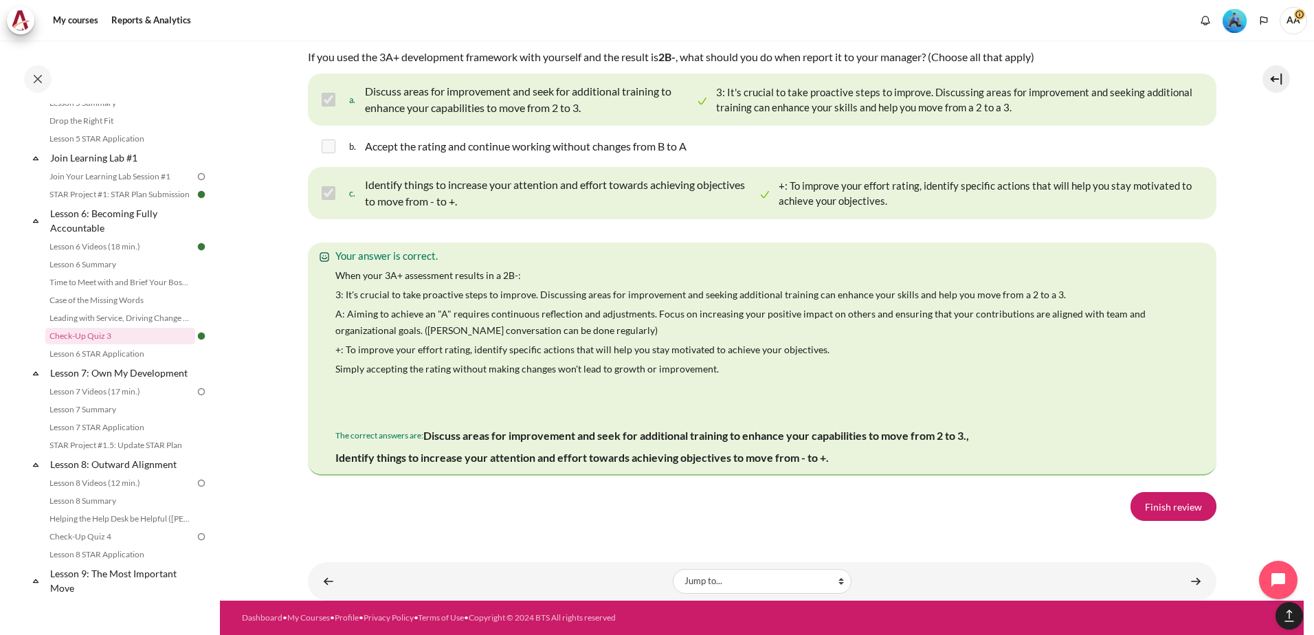
scroll to position [2603, 0]
click at [1170, 505] on link "Finish review" at bounding box center [1174, 506] width 86 height 29
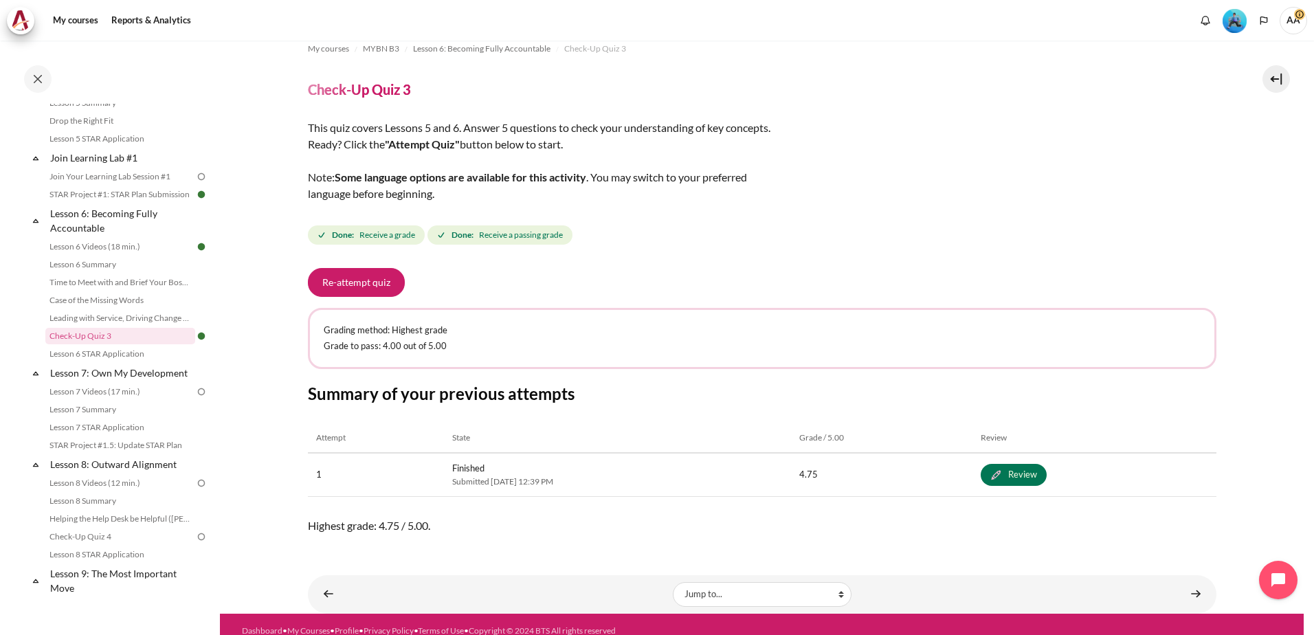
scroll to position [30, 0]
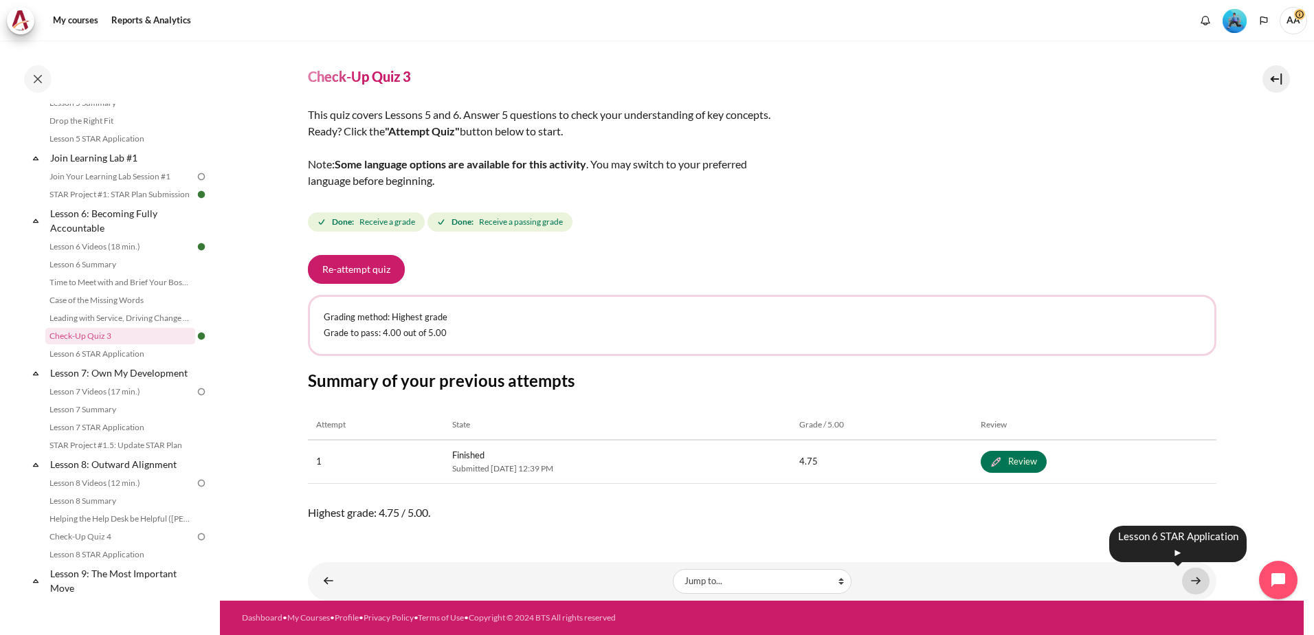
click at [1195, 580] on link "Content" at bounding box center [1195, 581] width 27 height 27
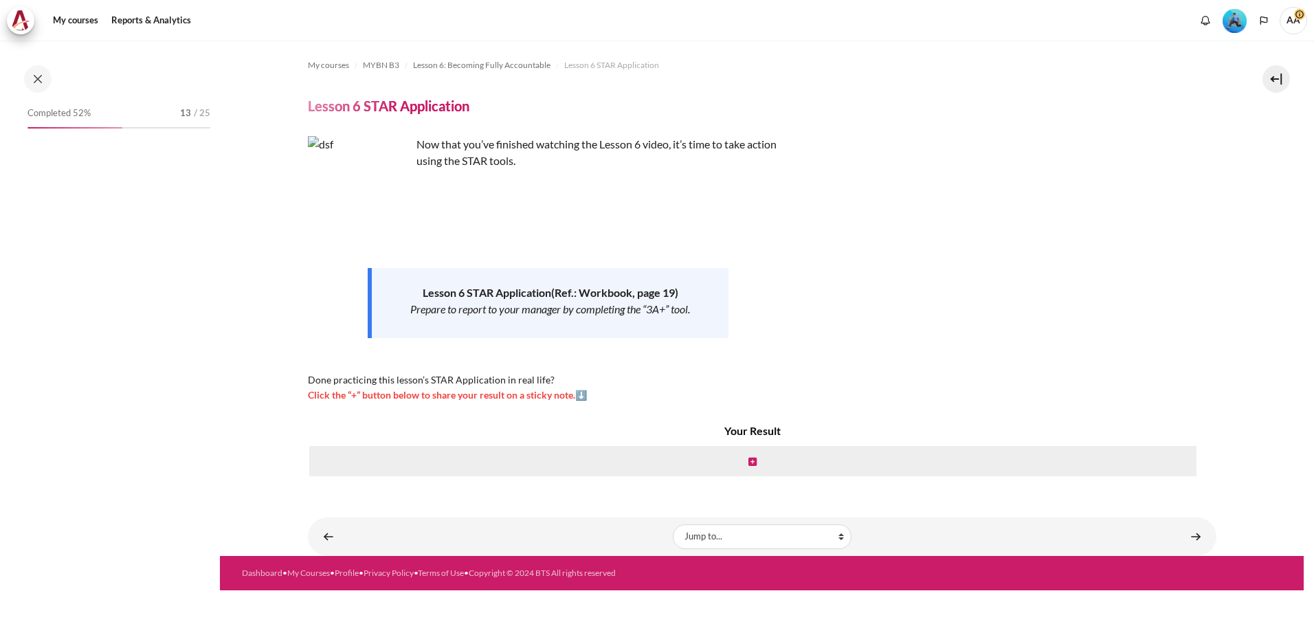
scroll to position [704, 0]
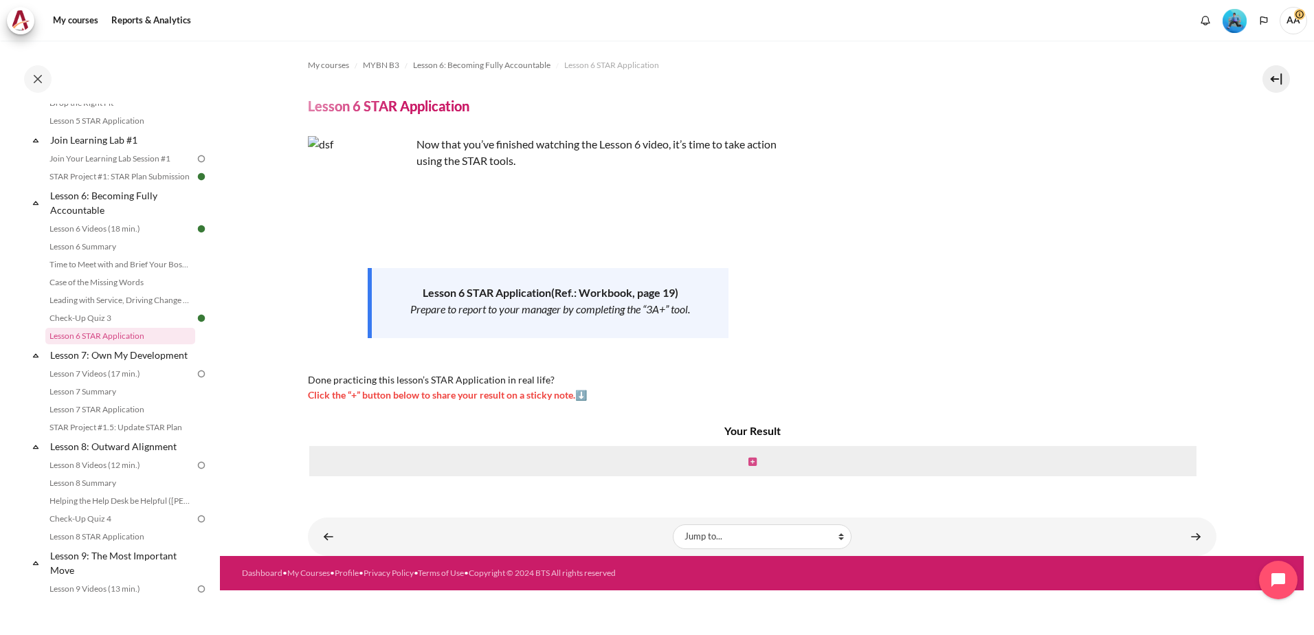
click at [751, 455] on link "Content" at bounding box center [753, 460] width 8 height 13
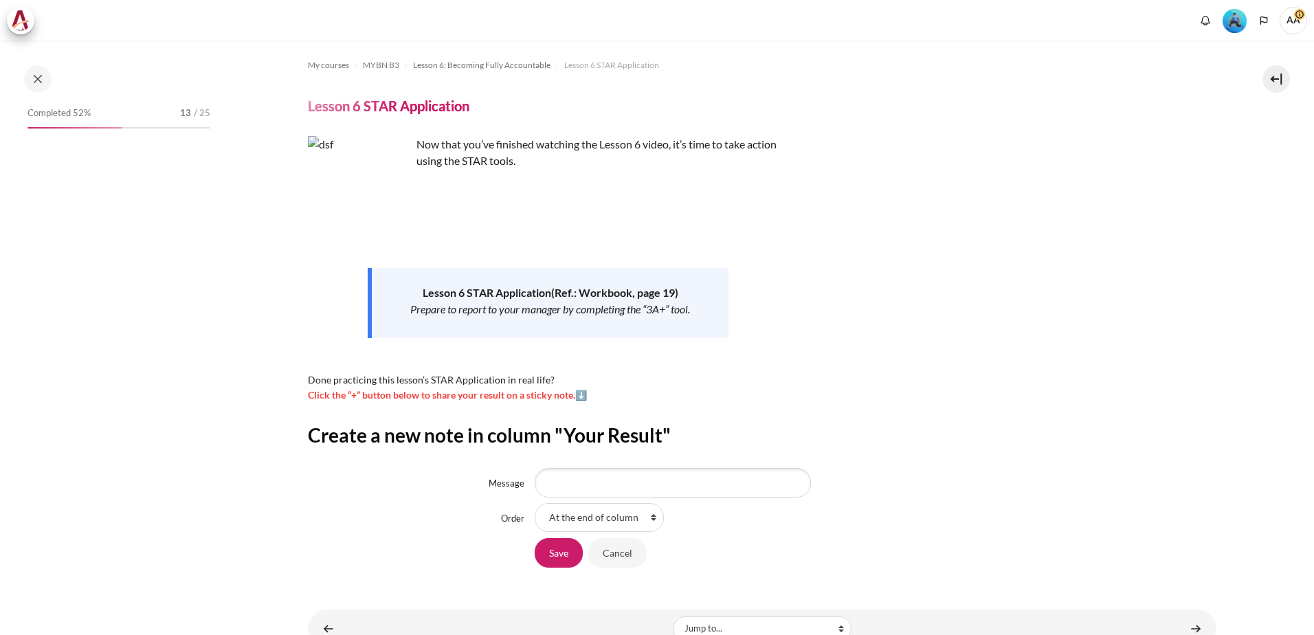
scroll to position [704, 0]
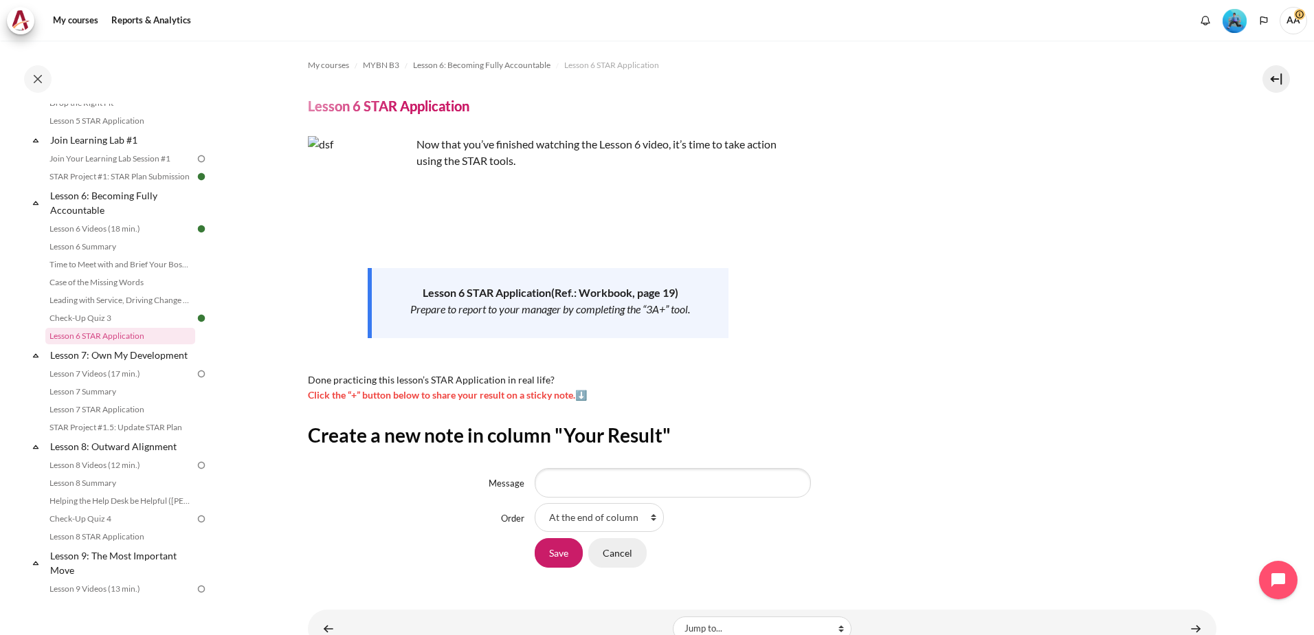
click at [619, 553] on input "Cancel" at bounding box center [617, 552] width 58 height 29
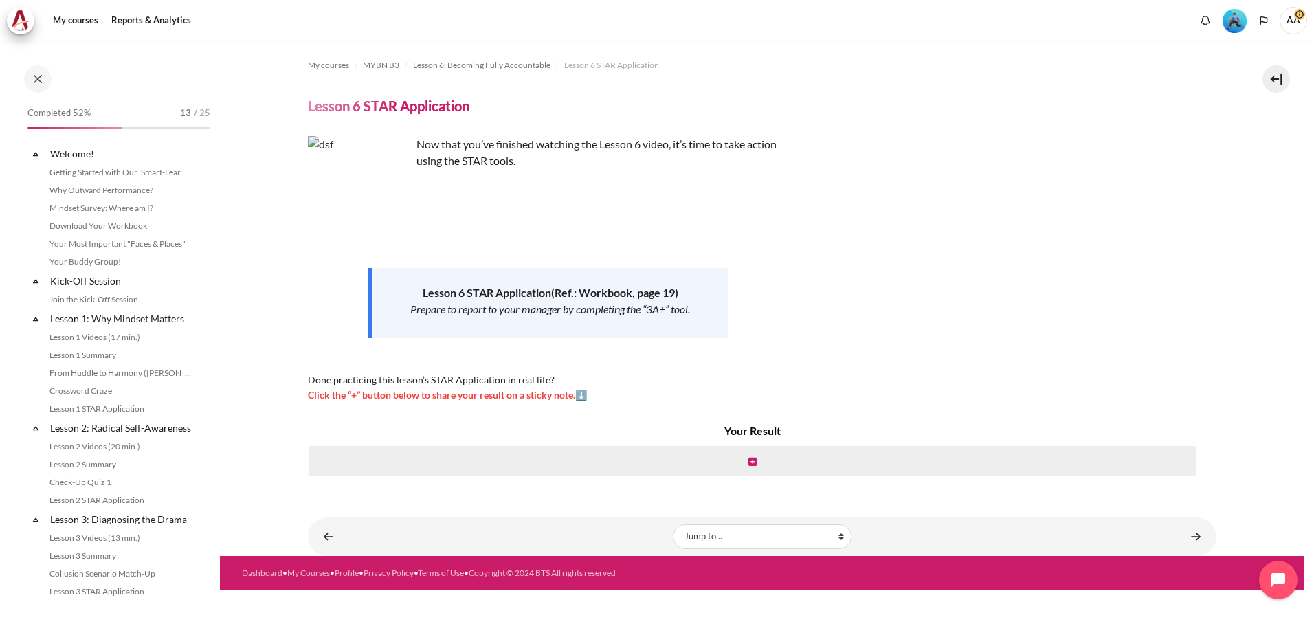
scroll to position [704, 0]
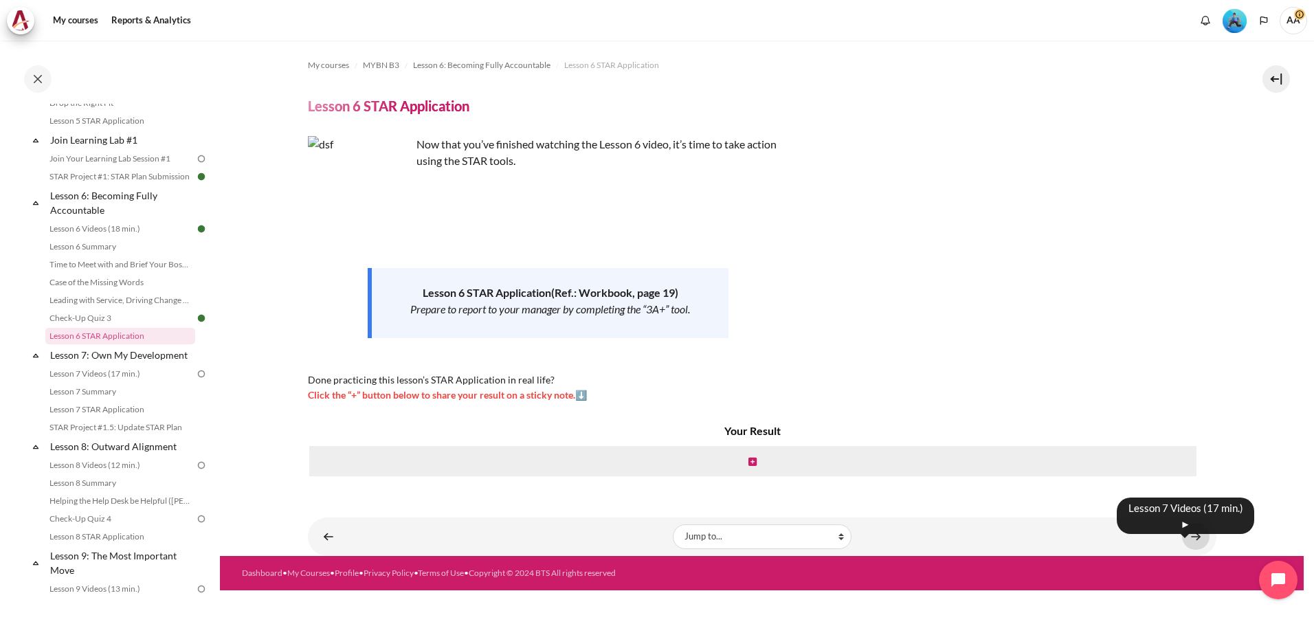
click at [1195, 533] on link "Content" at bounding box center [1195, 536] width 27 height 27
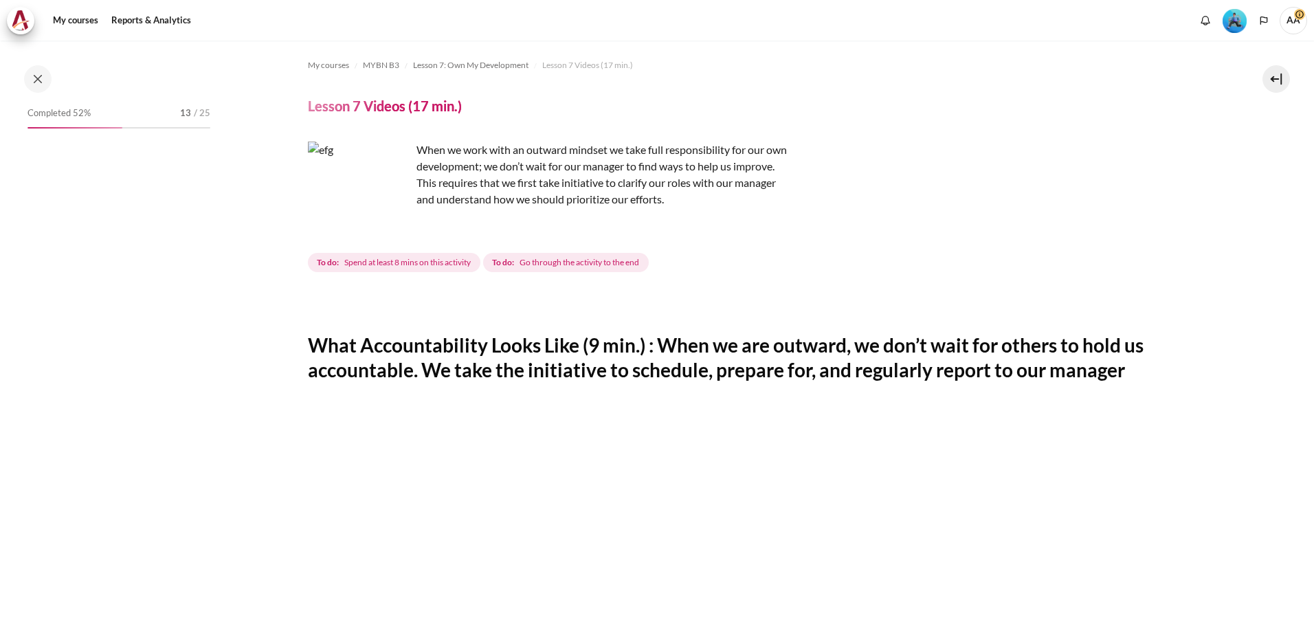
scroll to position [742, 0]
